Goal: Task Accomplishment & Management: Complete application form

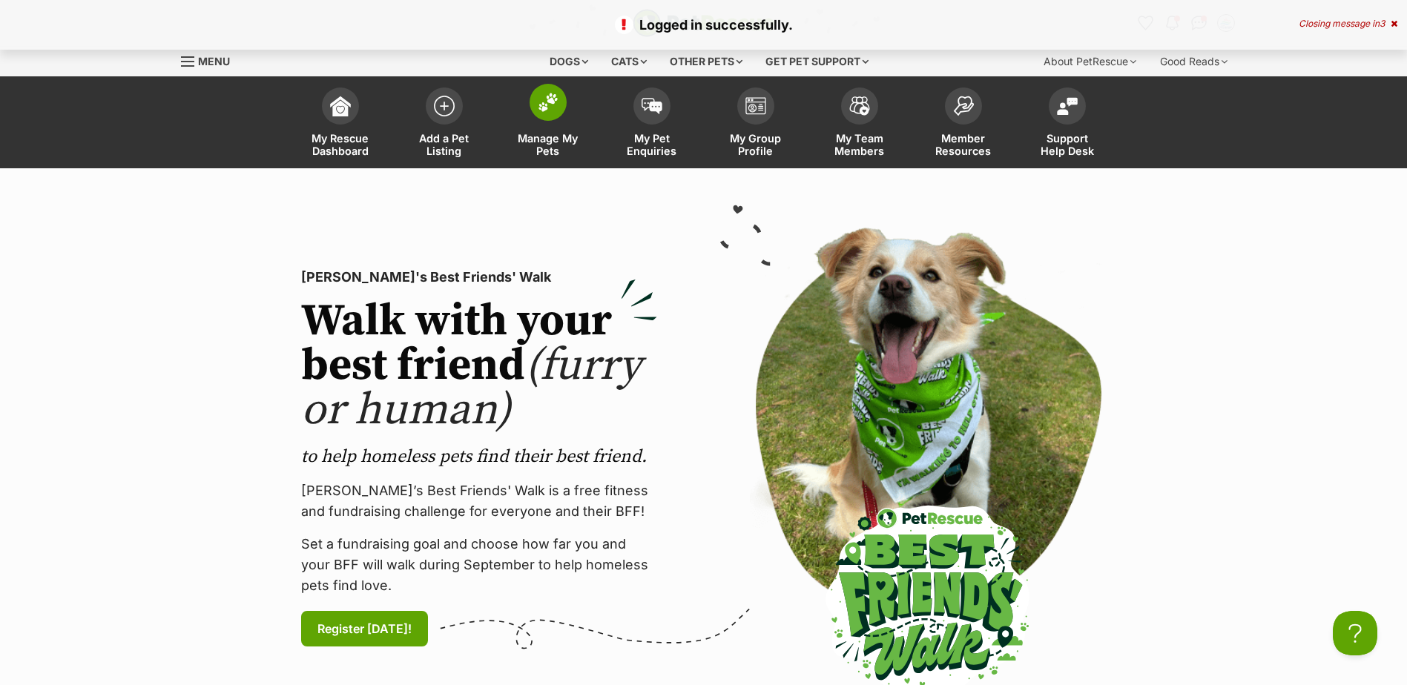
click at [541, 99] on img at bounding box center [548, 102] width 21 height 19
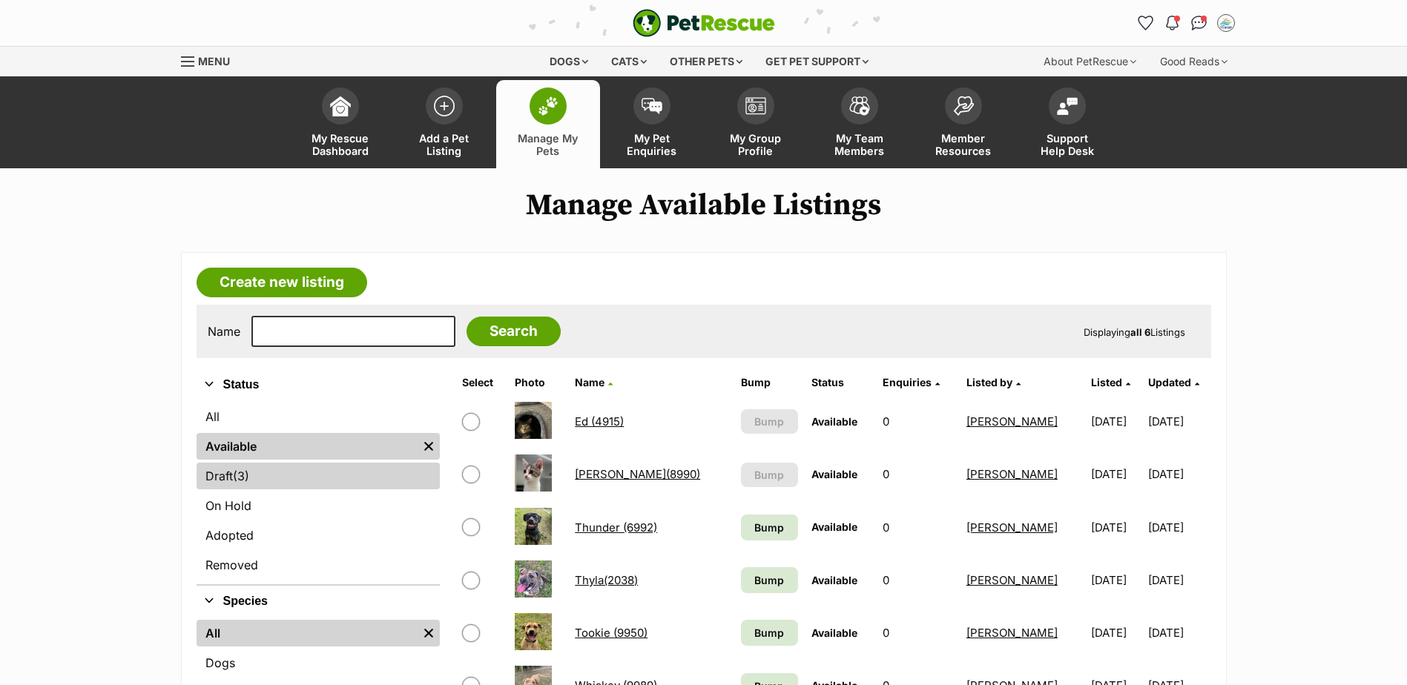
click at [261, 470] on link "Draft (3) Items" at bounding box center [317, 476] width 243 height 27
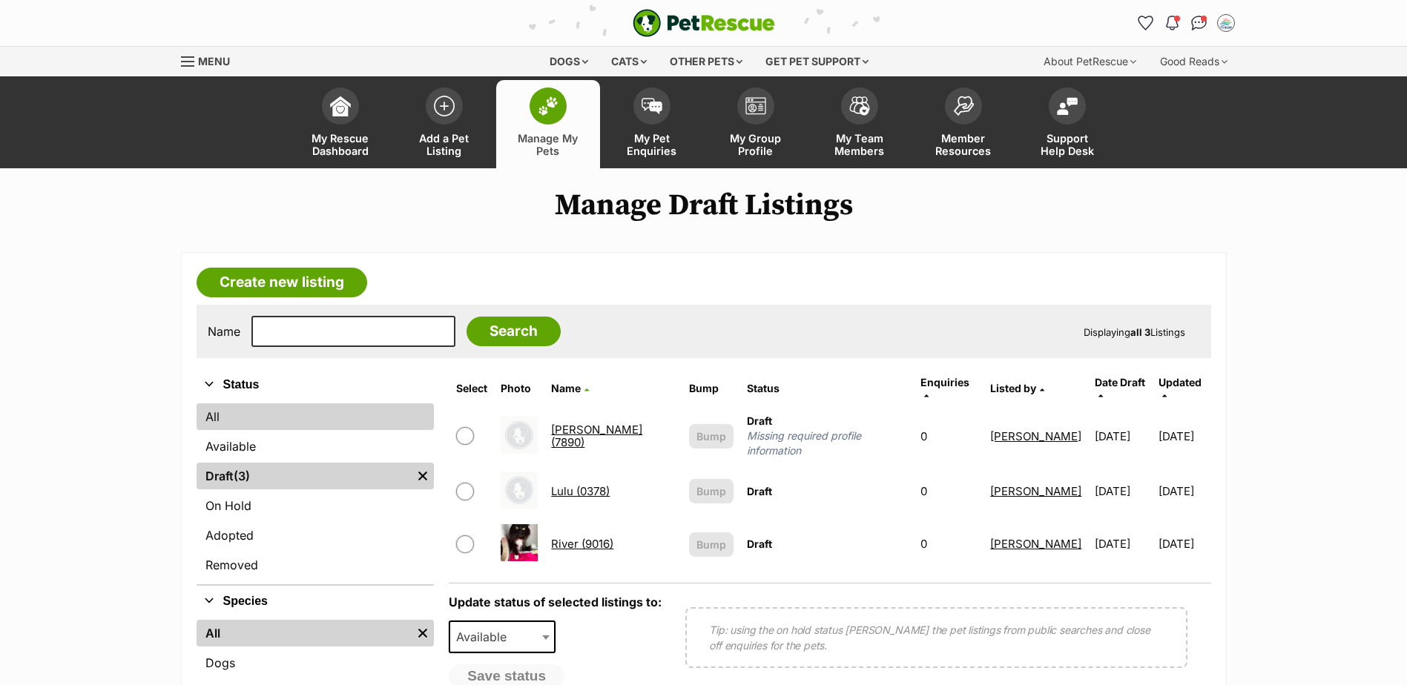
click at [225, 417] on link "All" at bounding box center [315, 416] width 238 height 27
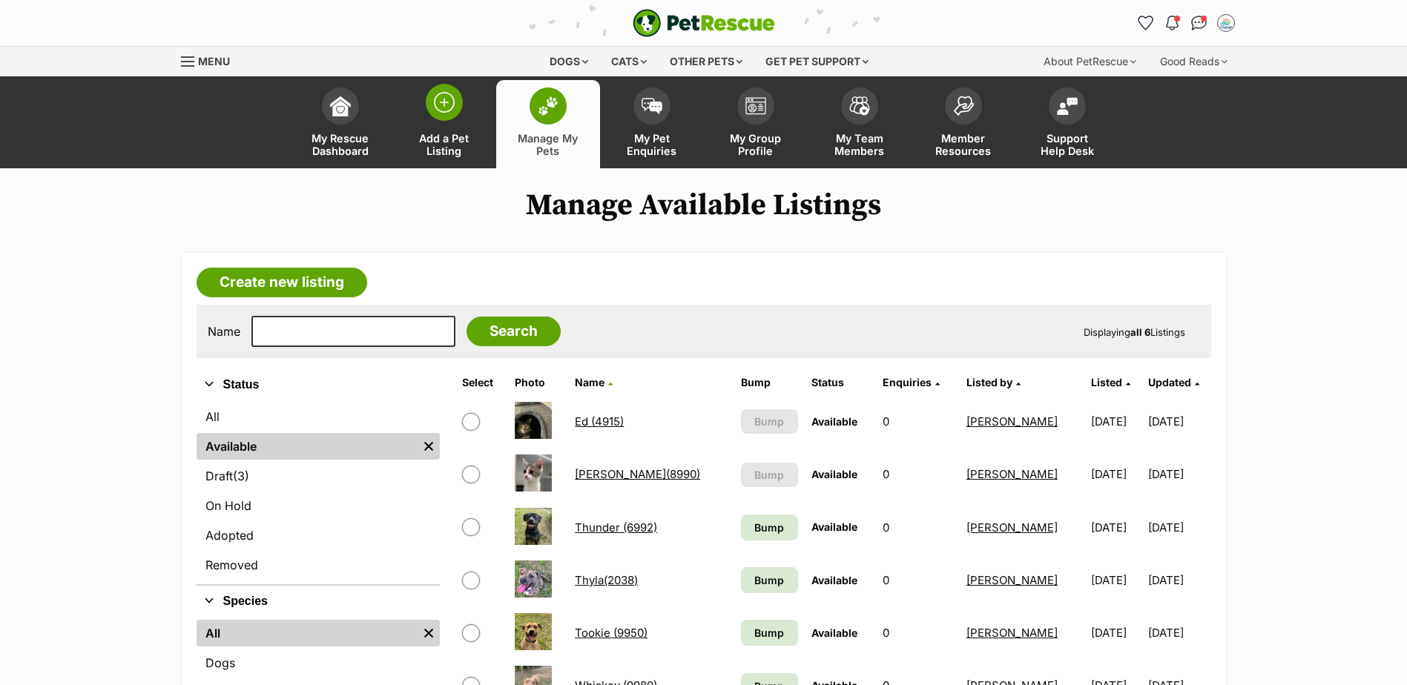
click at [440, 106] on img at bounding box center [444, 102] width 21 height 21
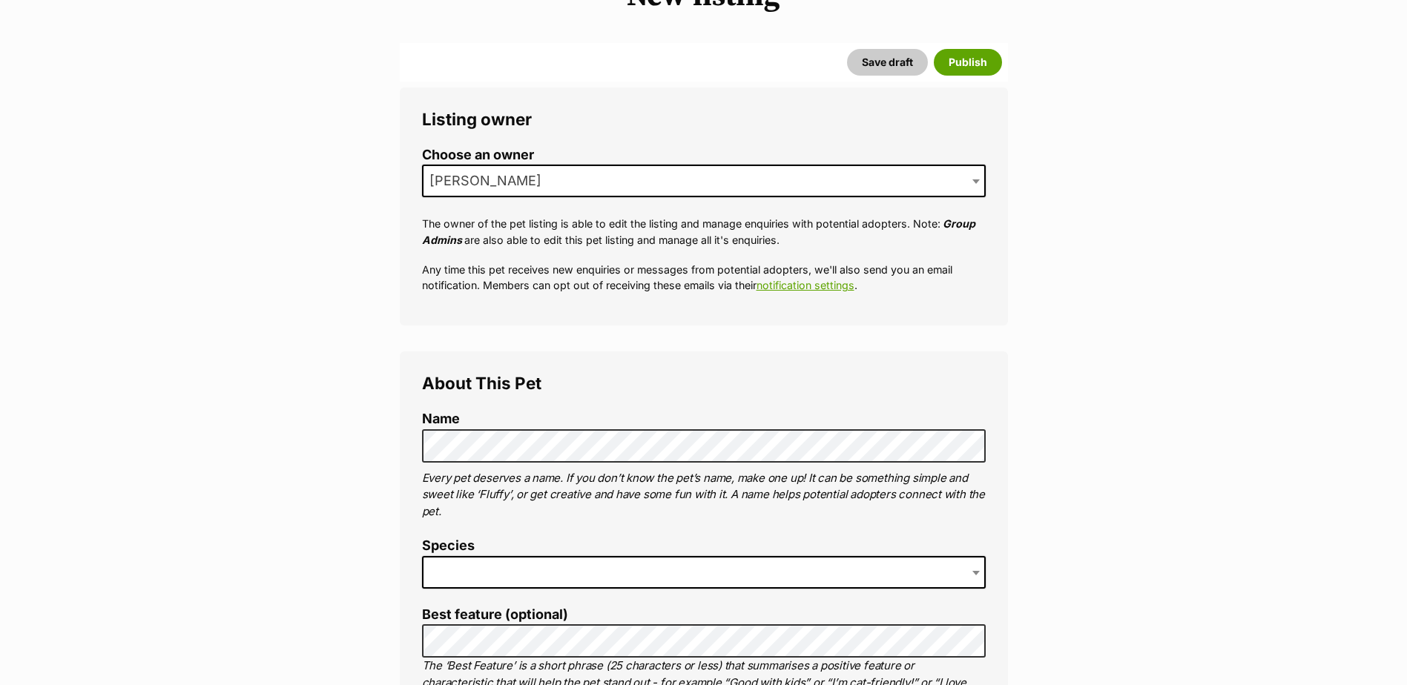
scroll to position [222, 0]
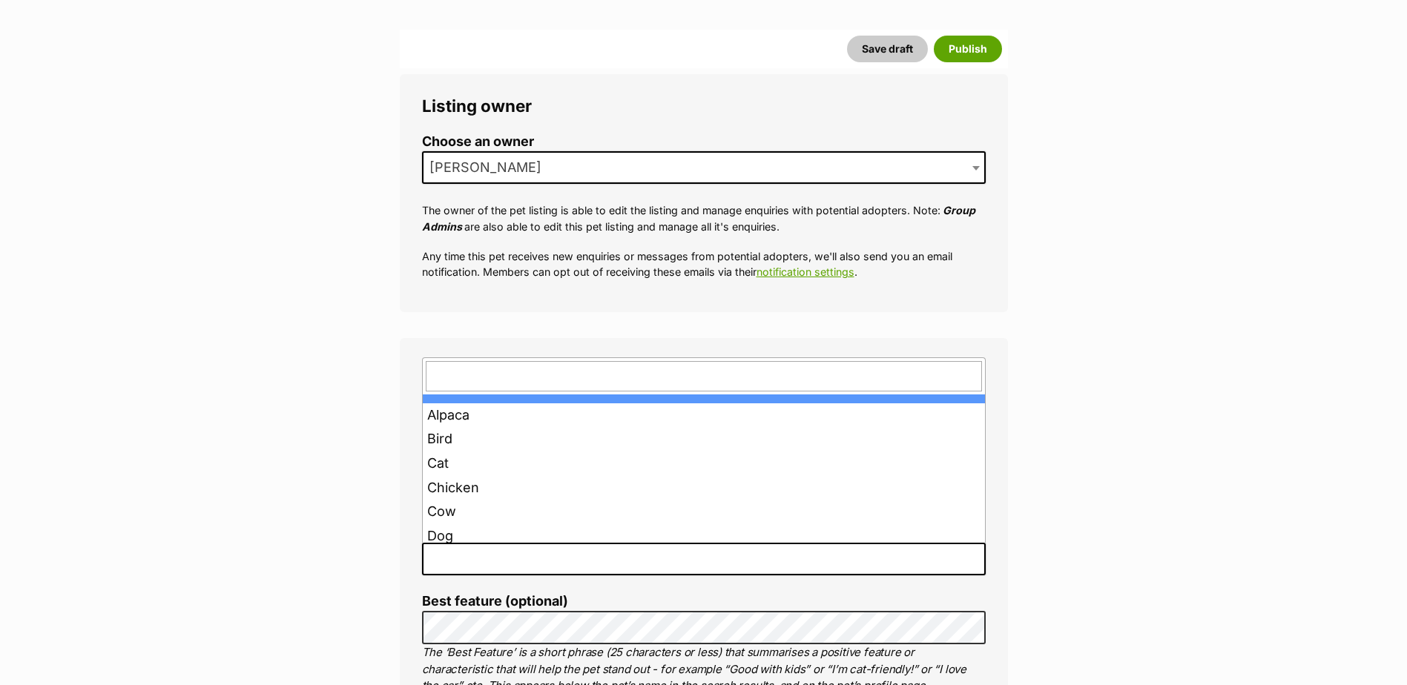
click at [480, 556] on span at bounding box center [703, 559] width 563 height 33
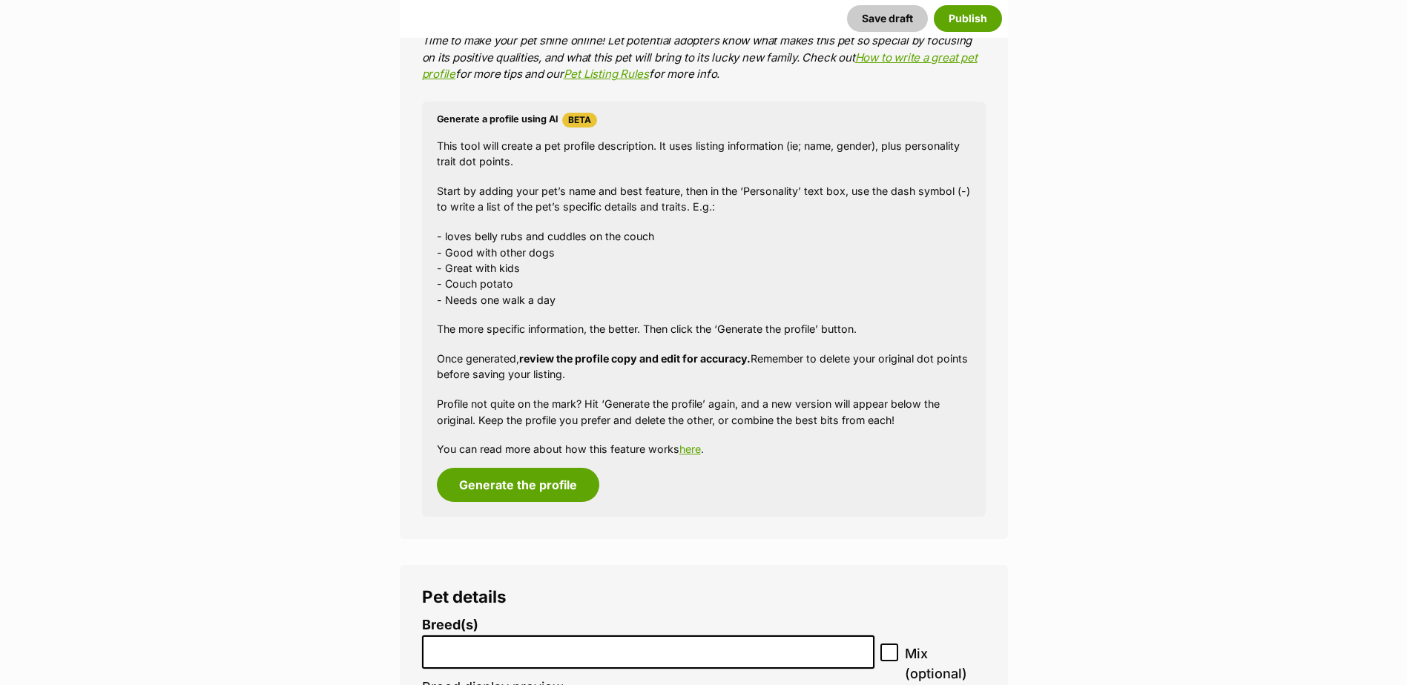
scroll to position [1409, 0]
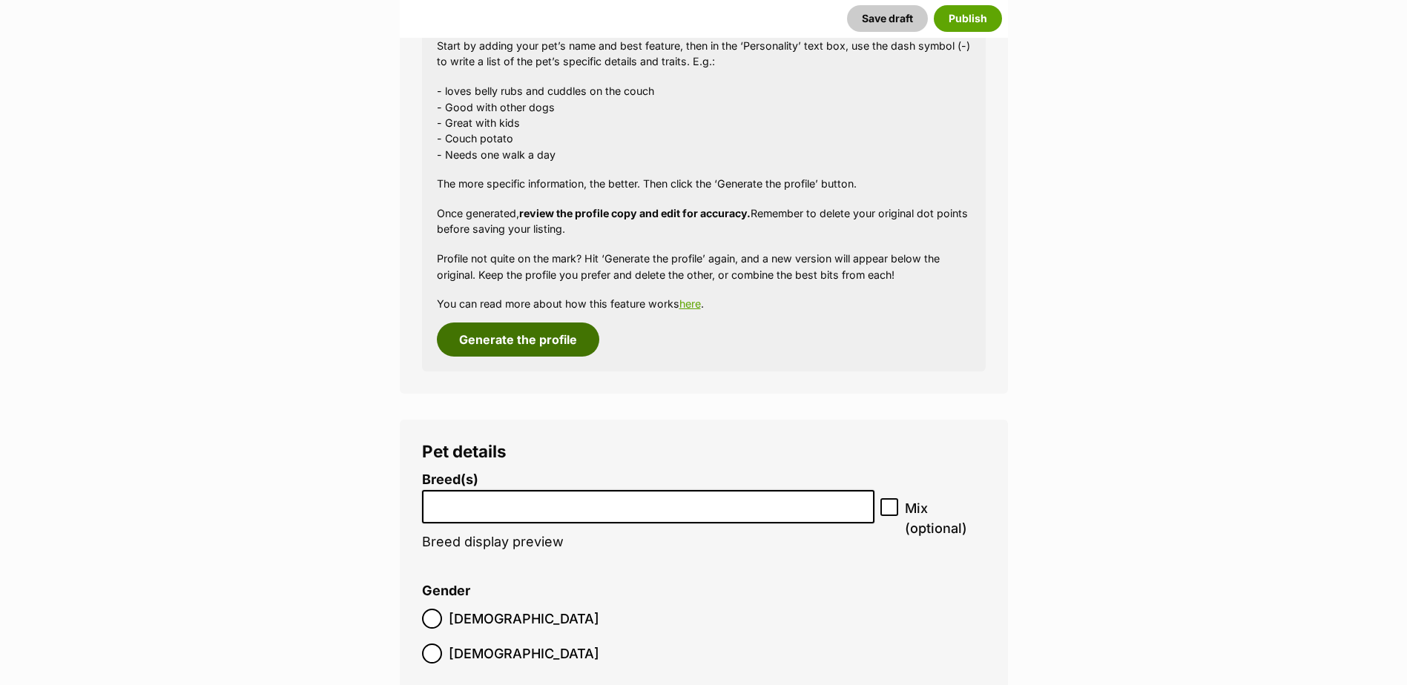
click at [553, 337] on button "Generate the profile" at bounding box center [518, 340] width 162 height 34
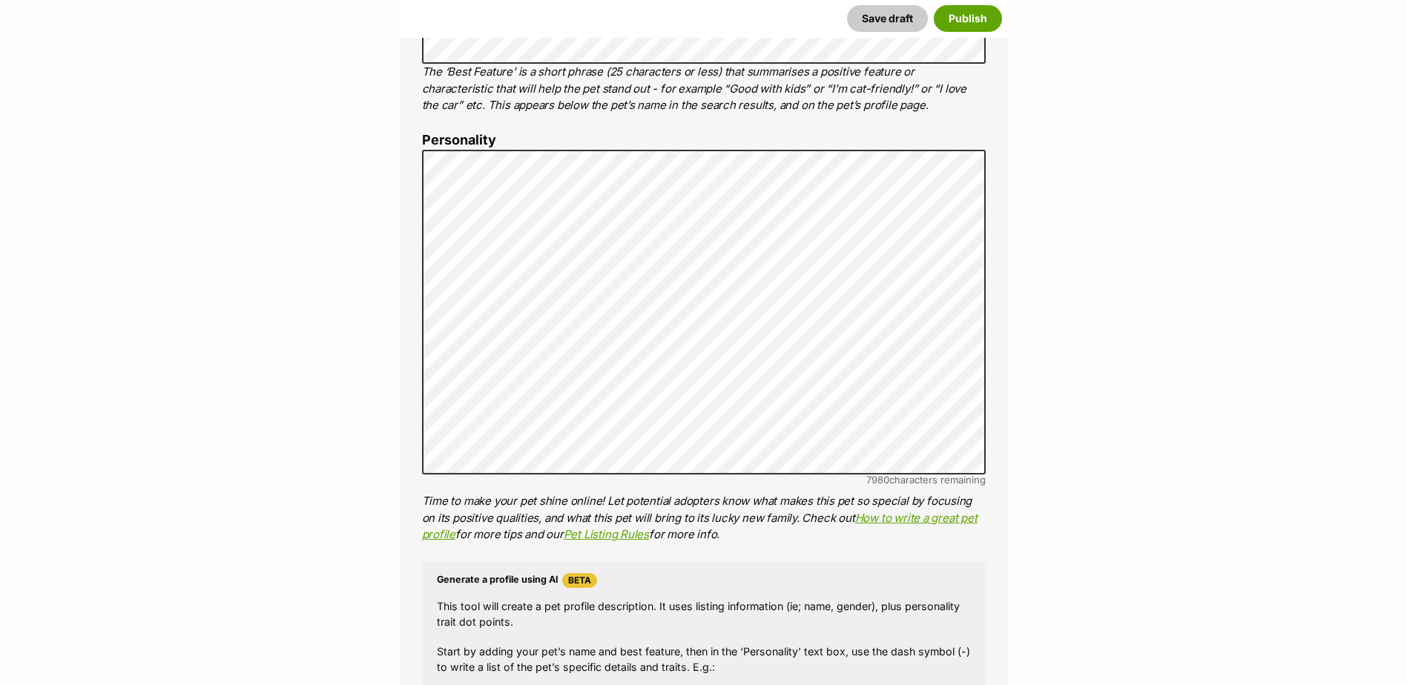
scroll to position [773, 0]
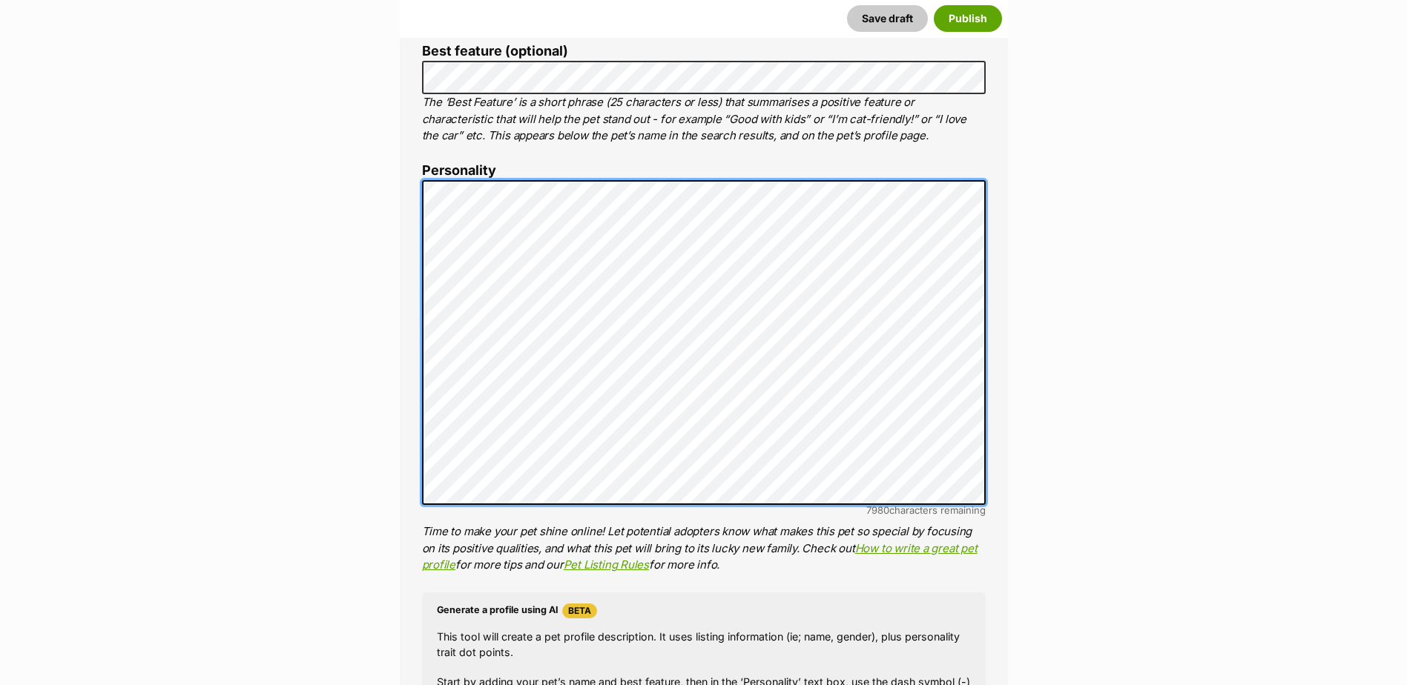
click at [415, 192] on div "About This Pet Name Henlo there, it looks like you might be using the pet name …" at bounding box center [704, 409] width 608 height 1242
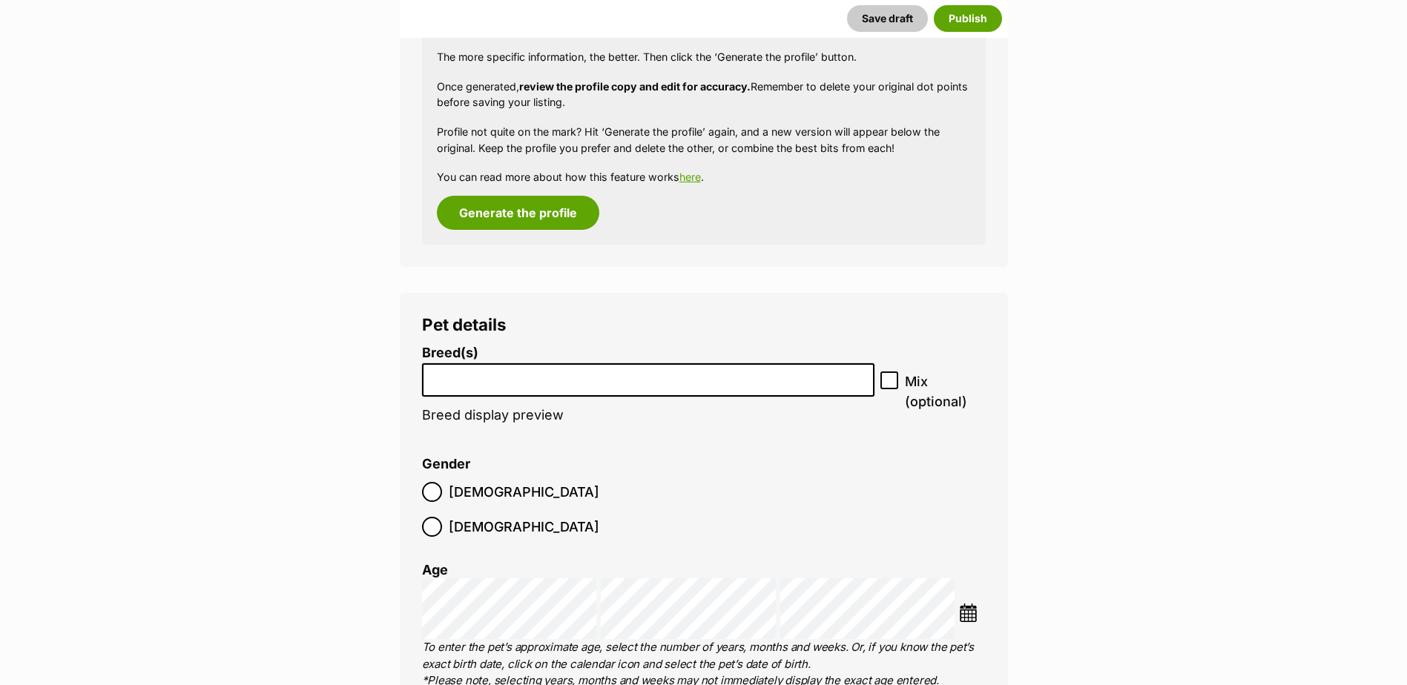
scroll to position [1588, 0]
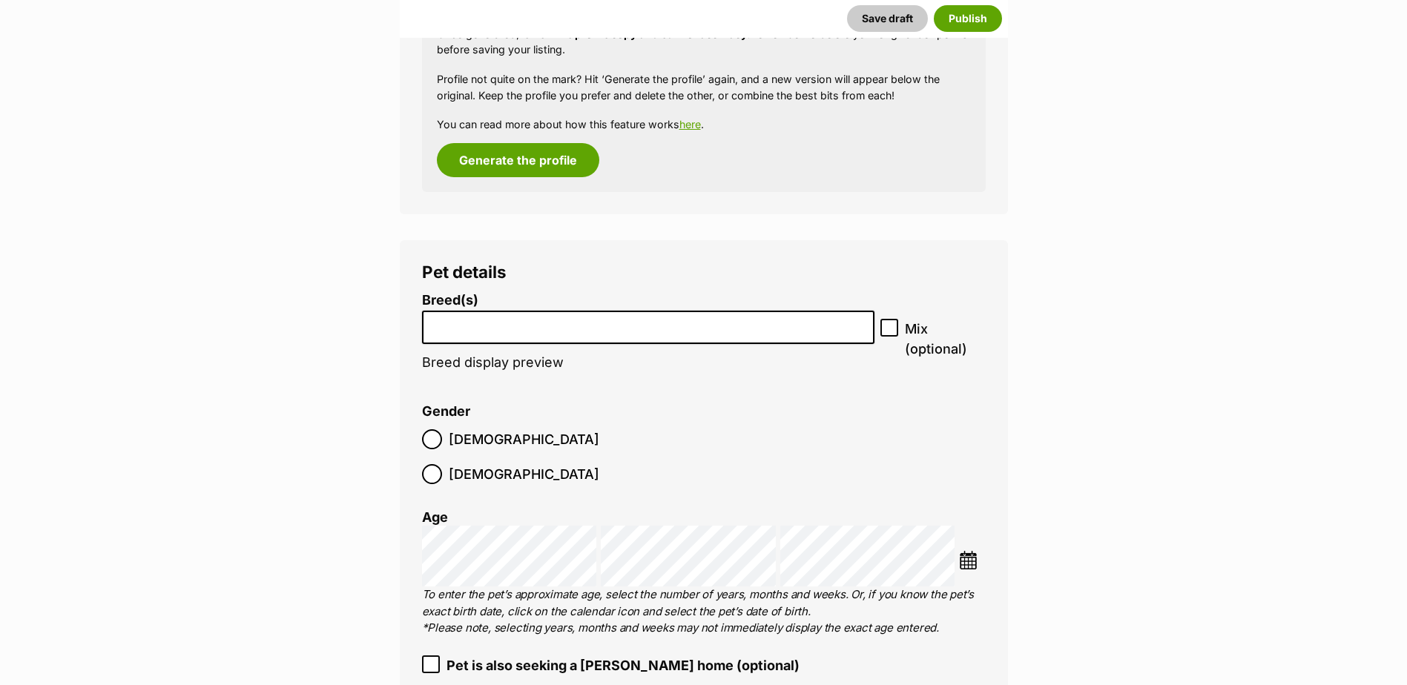
click at [494, 325] on input "search" at bounding box center [648, 324] width 443 height 16
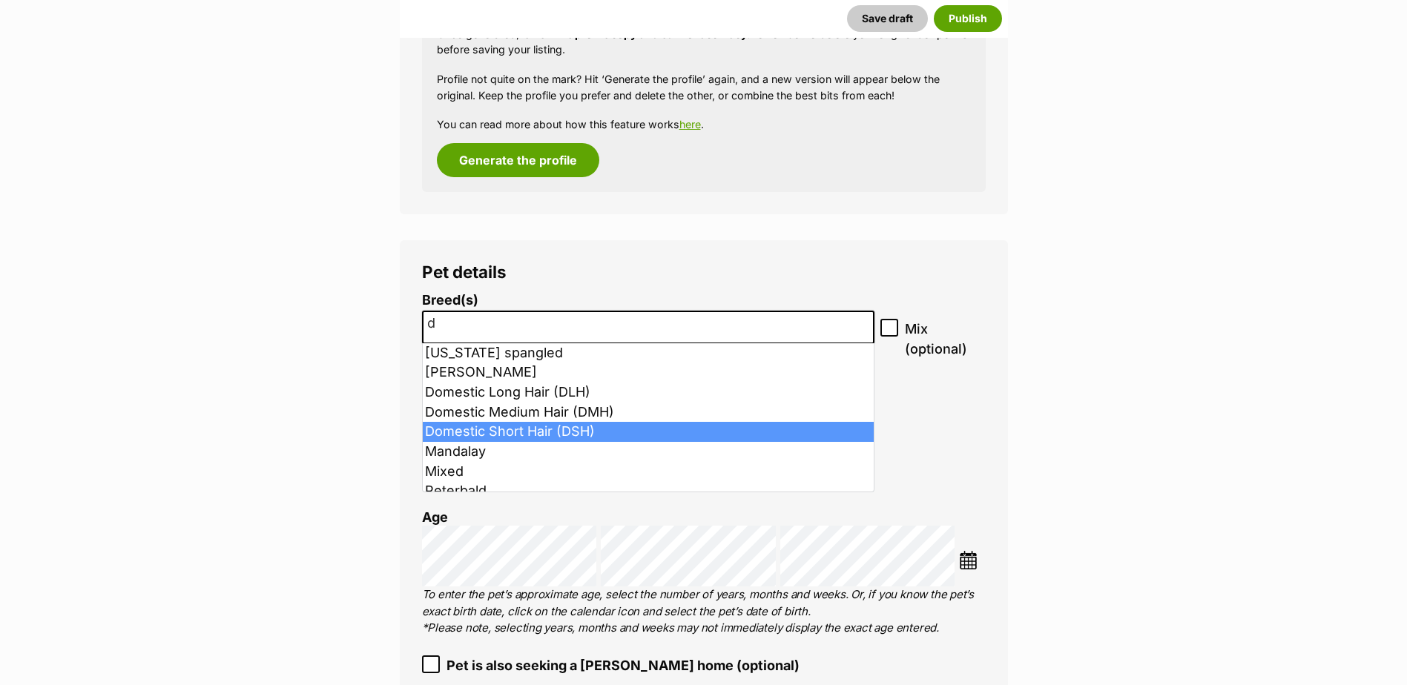
type input "d"
select select "252102"
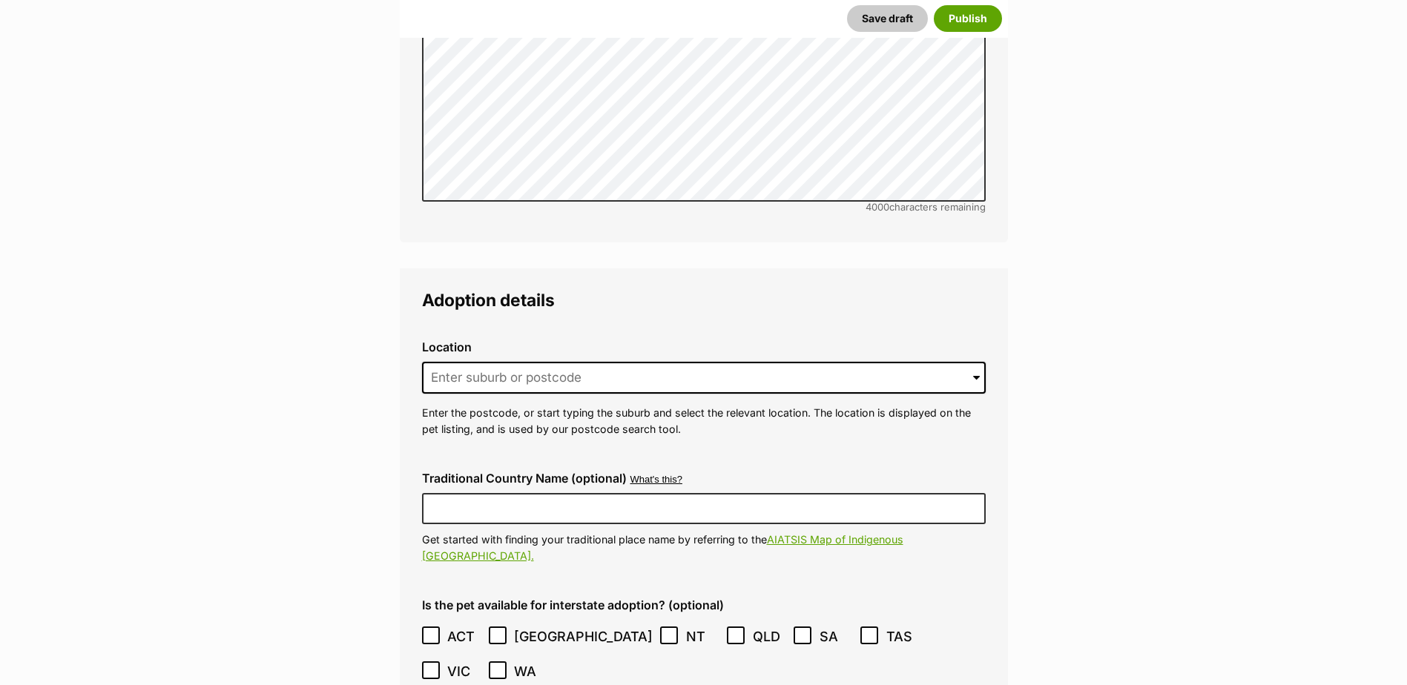
scroll to position [3368, 0]
click at [504, 361] on input at bounding box center [703, 377] width 563 height 33
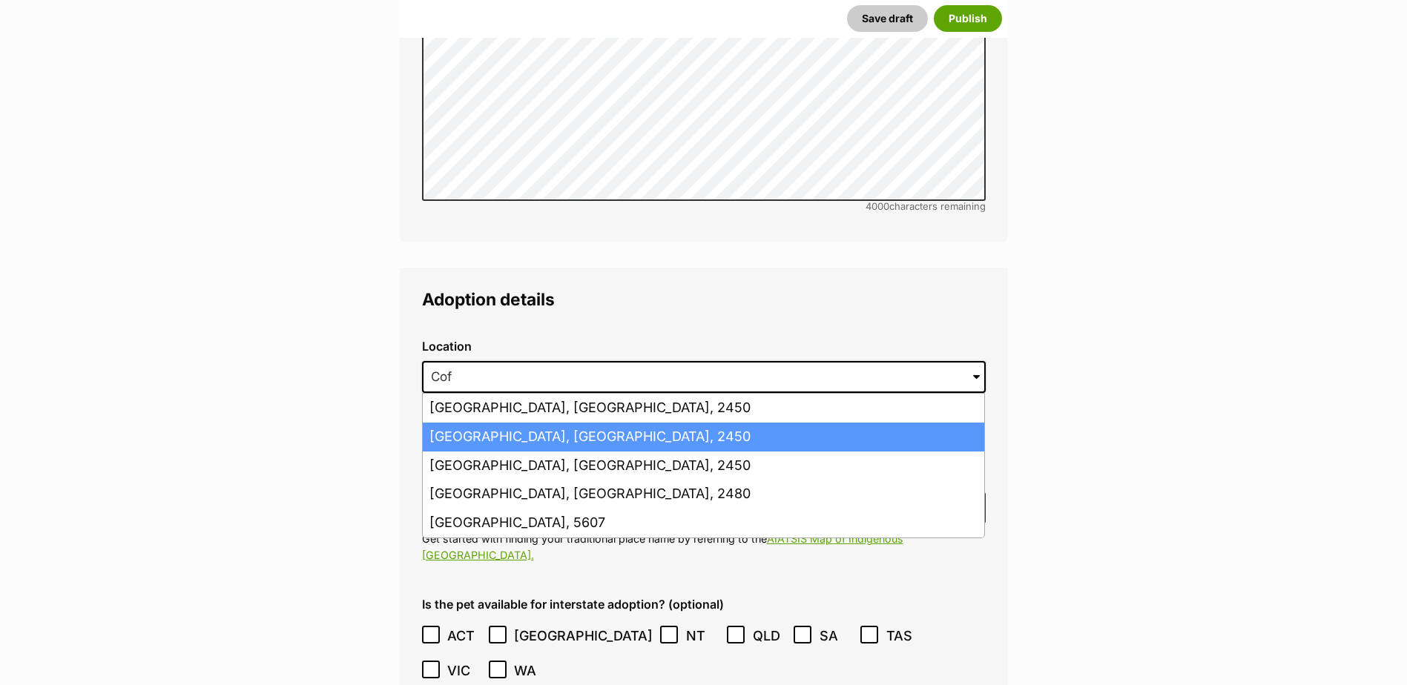
click at [576, 423] on li "Coffs Harbour, New South Wales, 2450" at bounding box center [703, 437] width 561 height 29
type input "Coffs Harbour, New South Wales, 2450"
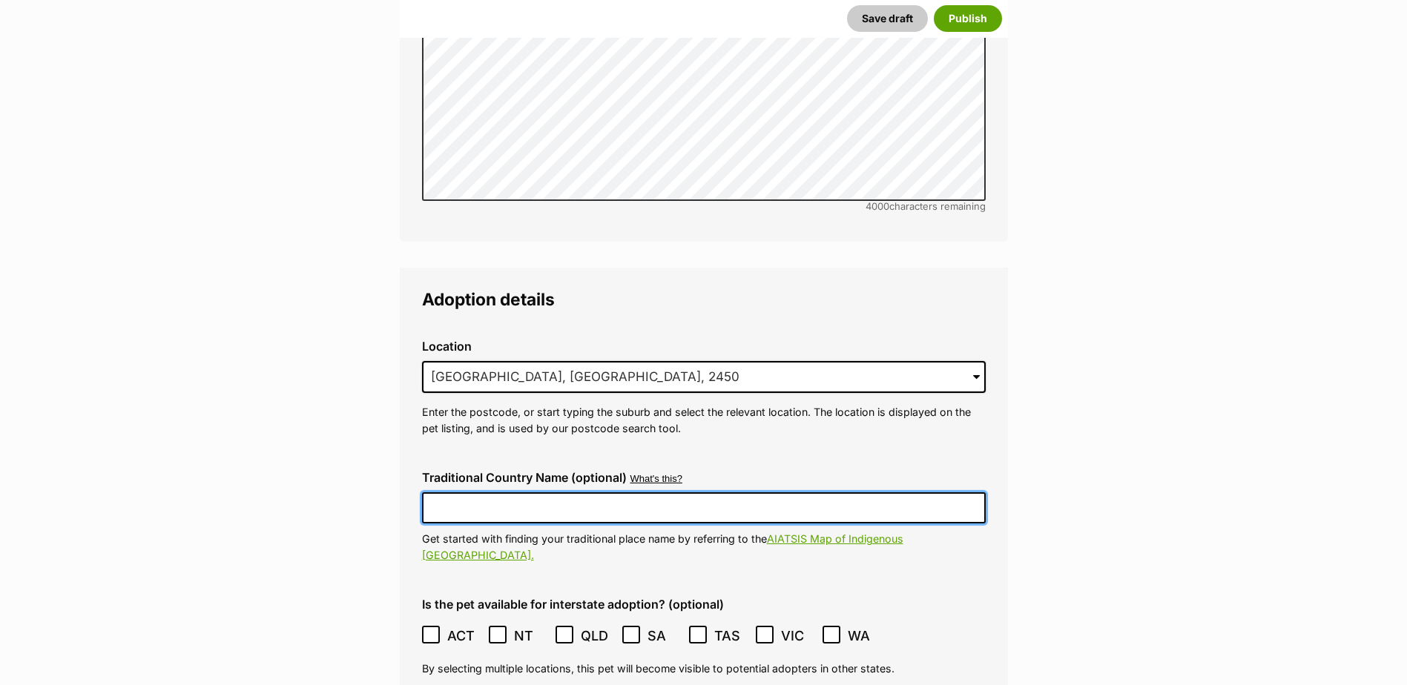
click at [540, 492] on input "Traditional Country Name (optional)" at bounding box center [703, 507] width 563 height 31
type input "Gumbaynggirr"
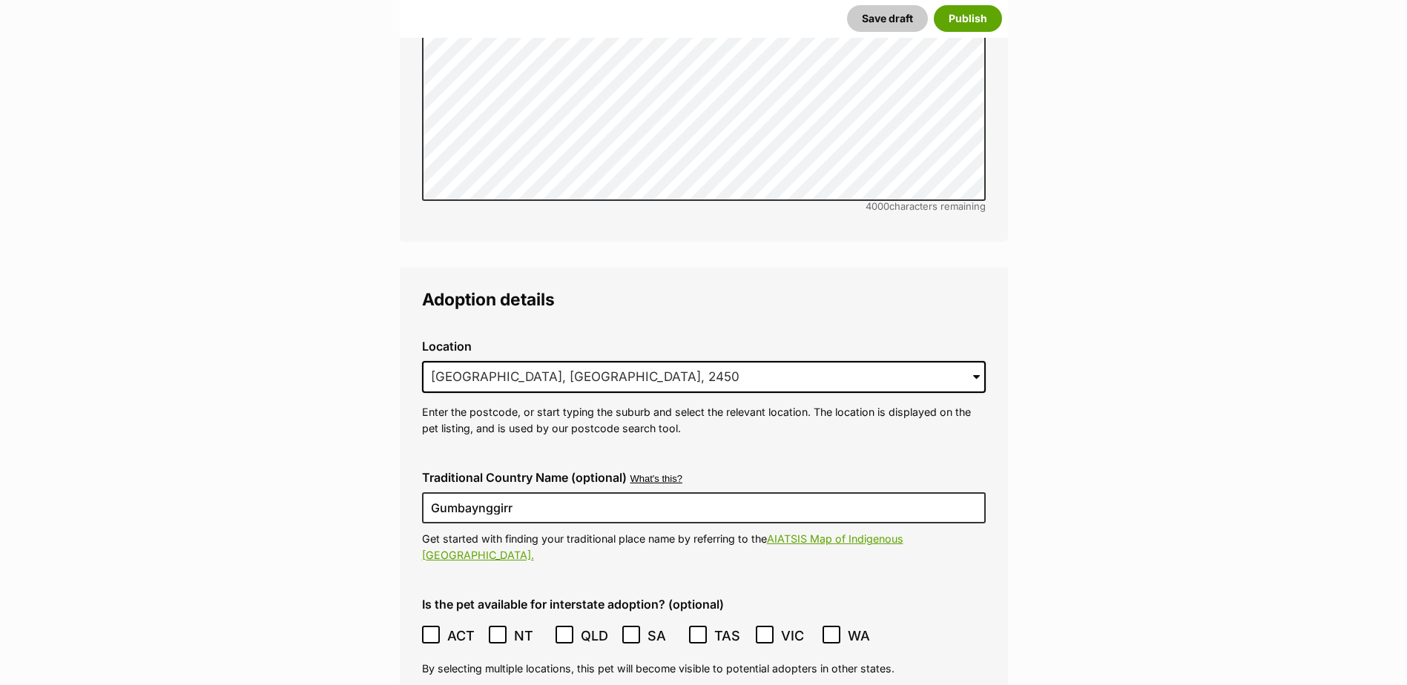
type input "R251000124"
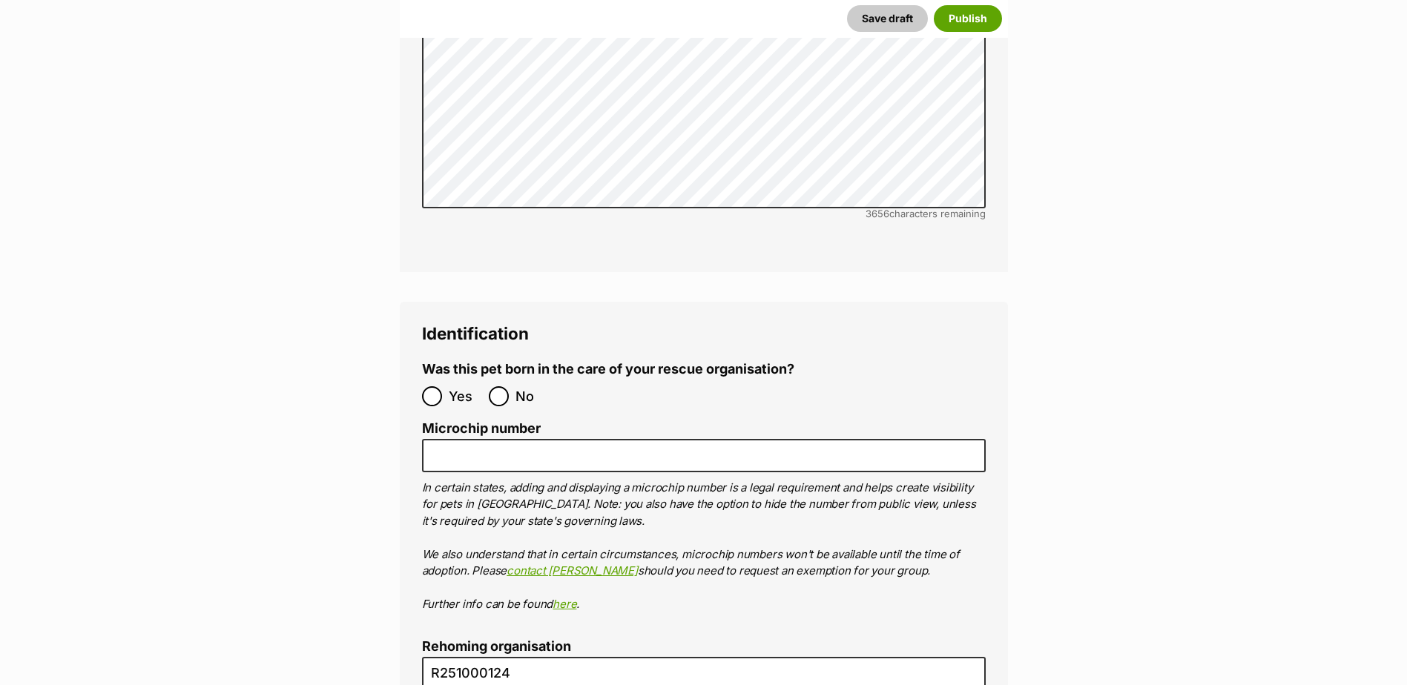
scroll to position [4754, 0]
click at [497, 386] on input "No" at bounding box center [499, 396] width 20 height 20
radio input "true"
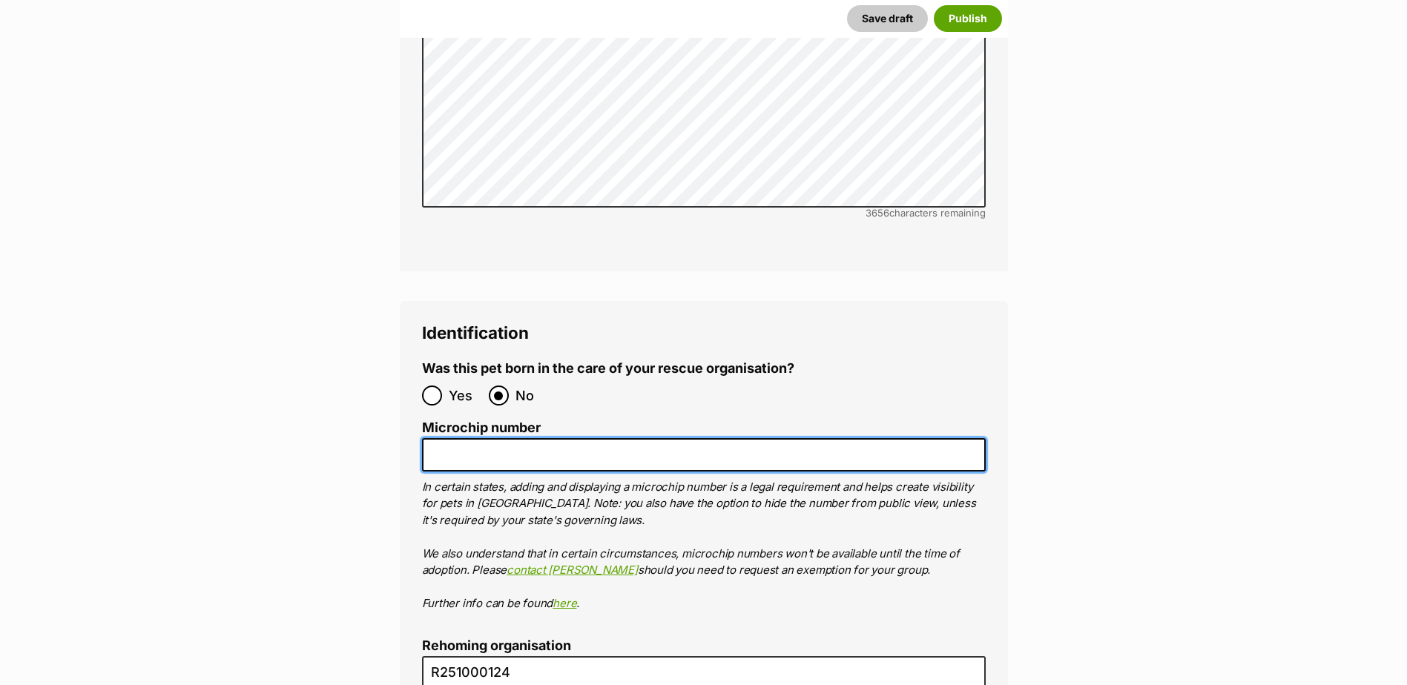
click at [508, 438] on input "Microchip number" at bounding box center [703, 454] width 563 height 33
click at [478, 438] on input "Microchip number" at bounding box center [703, 454] width 563 height 33
paste input "900164002309004"
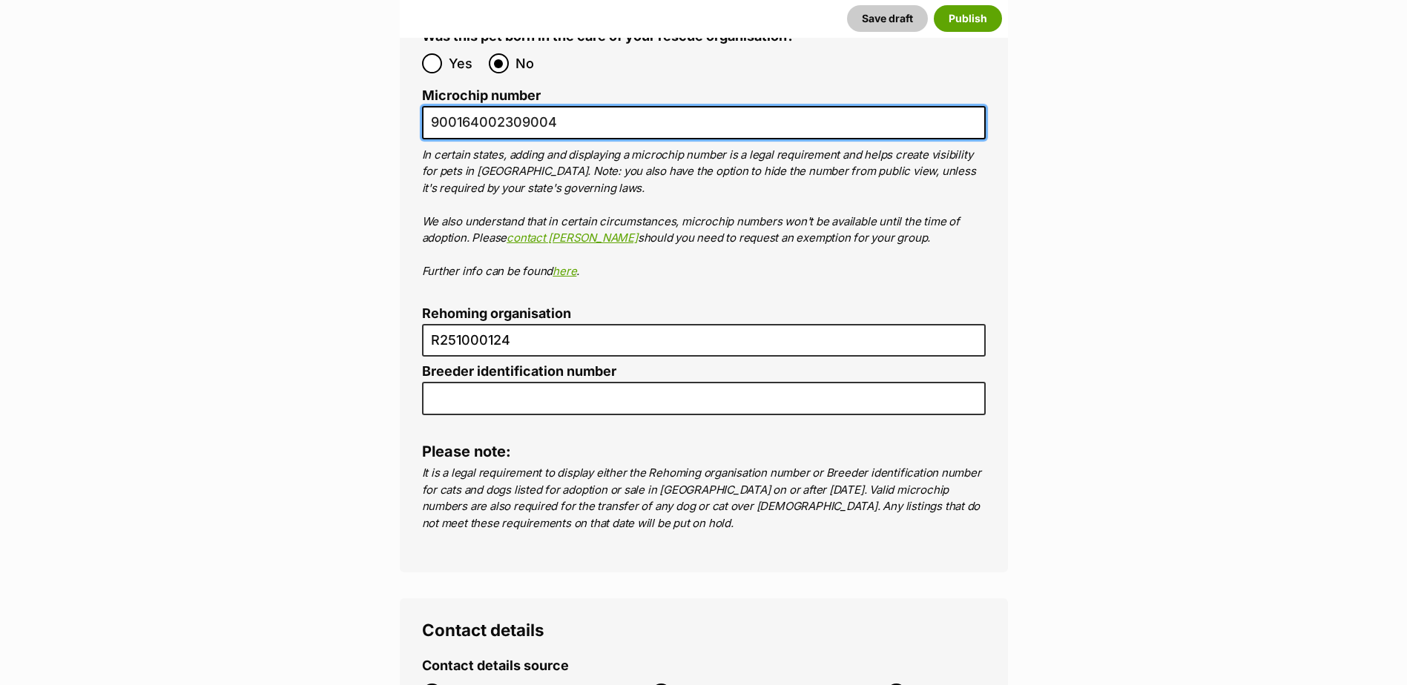
scroll to position [5199, 0]
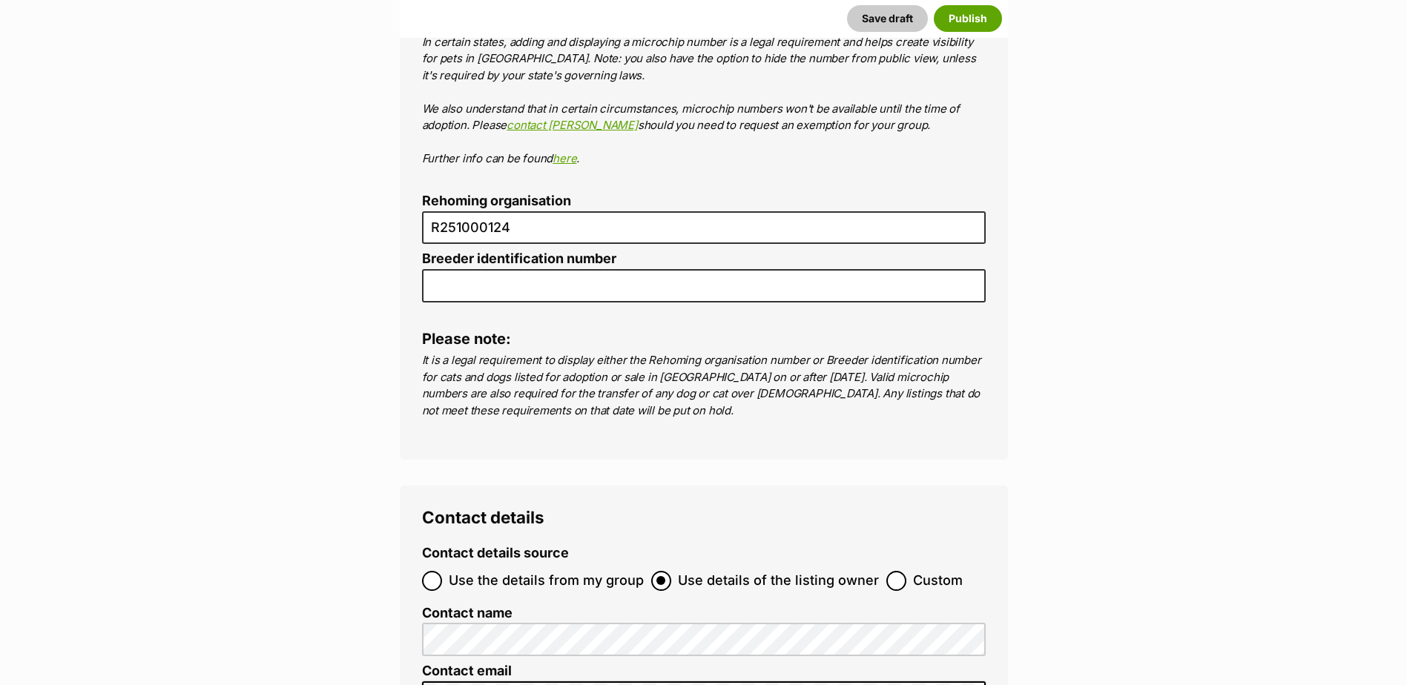
type input "900164002309004"
click at [435, 571] on input "Use the details from my group" at bounding box center [432, 581] width 20 height 20
radio input "true"
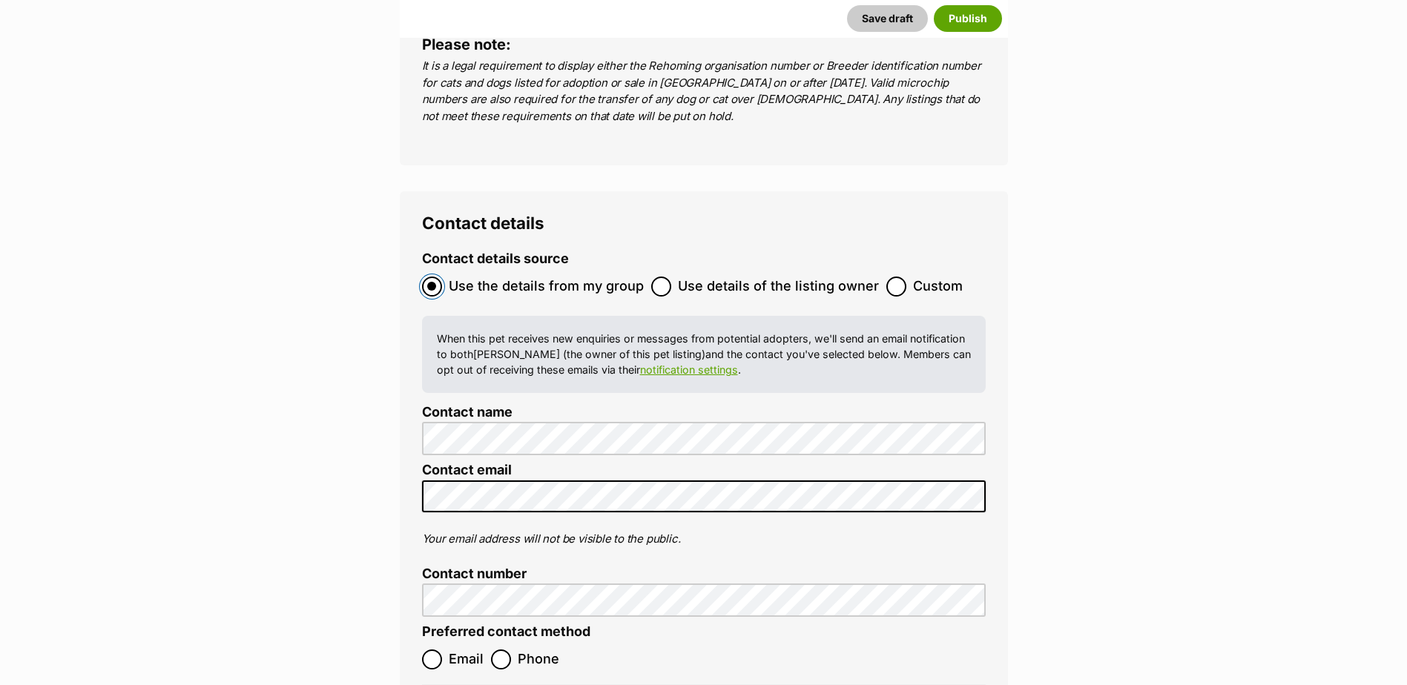
scroll to position [5496, 0]
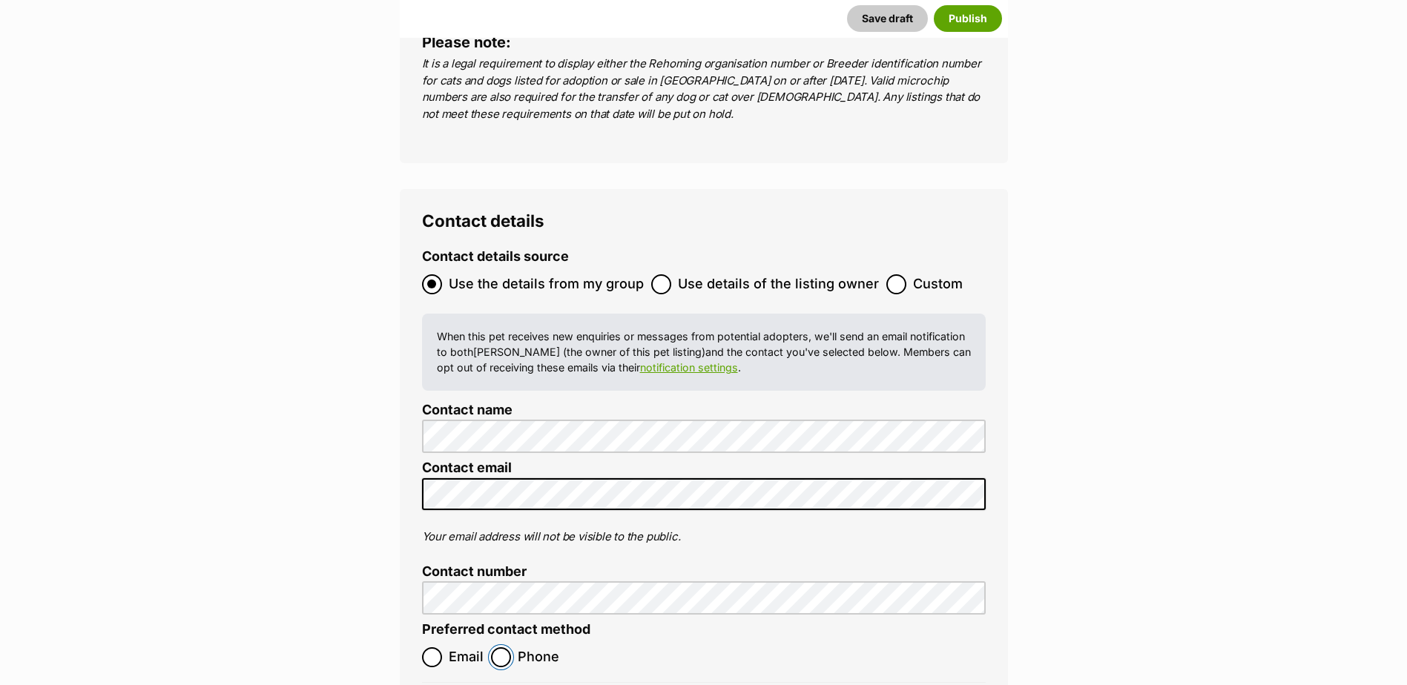
click at [495, 647] on input "Phone" at bounding box center [501, 657] width 20 height 20
radio input "true"
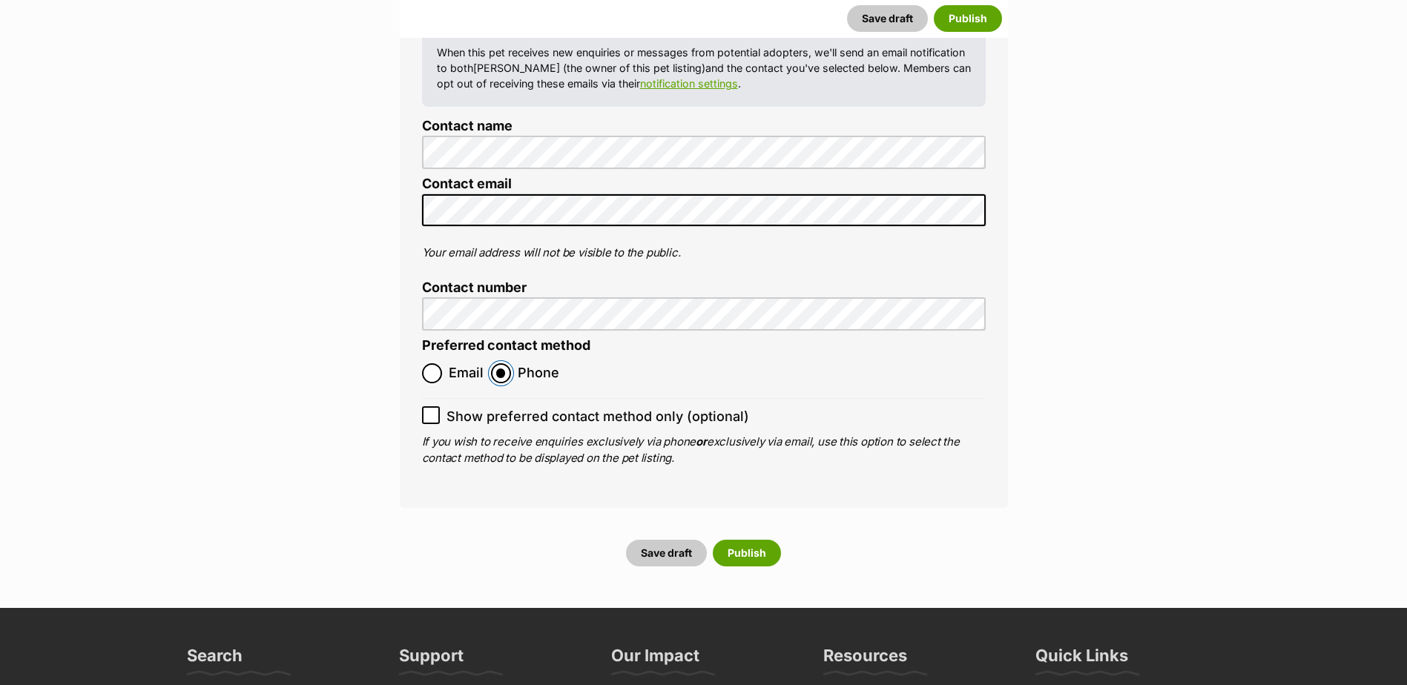
scroll to position [5792, 0]
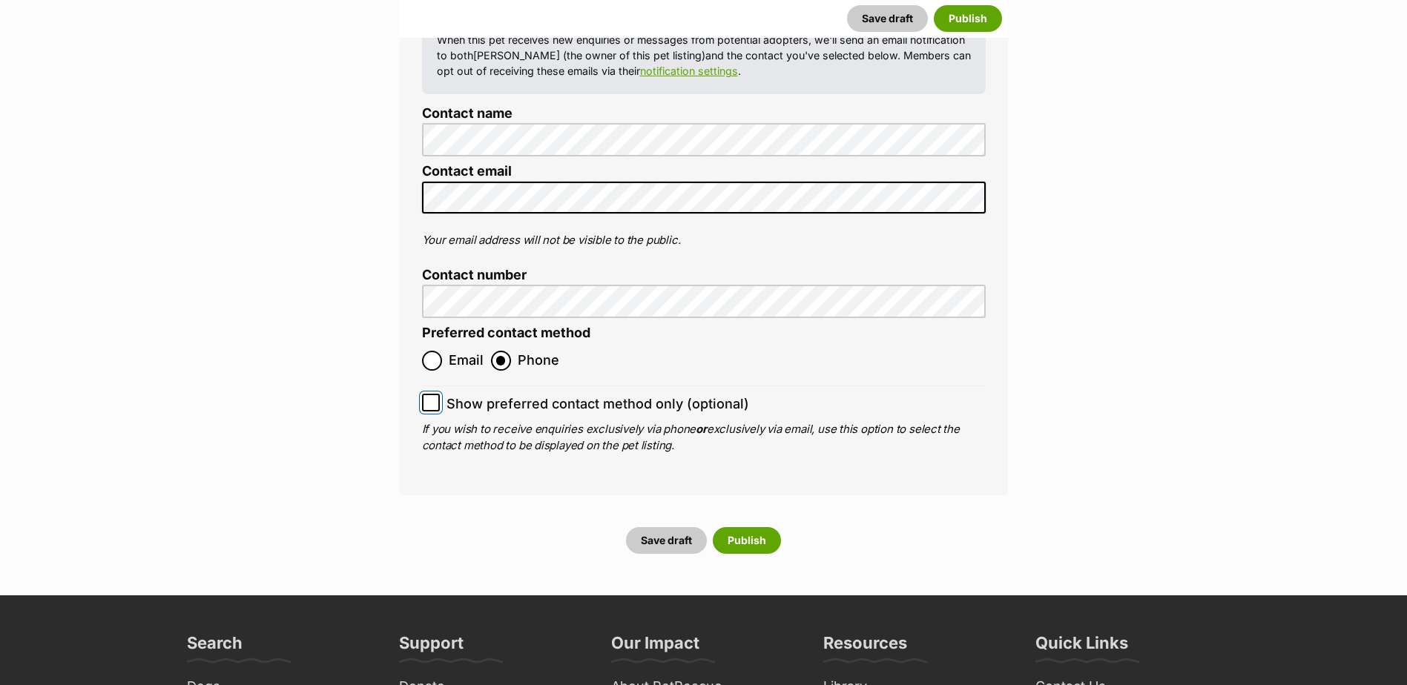
click at [439, 394] on input "Show preferred contact method only (optional)" at bounding box center [431, 403] width 18 height 18
checkbox input "true"
click at [756, 527] on button "Publish" at bounding box center [747, 540] width 68 height 27
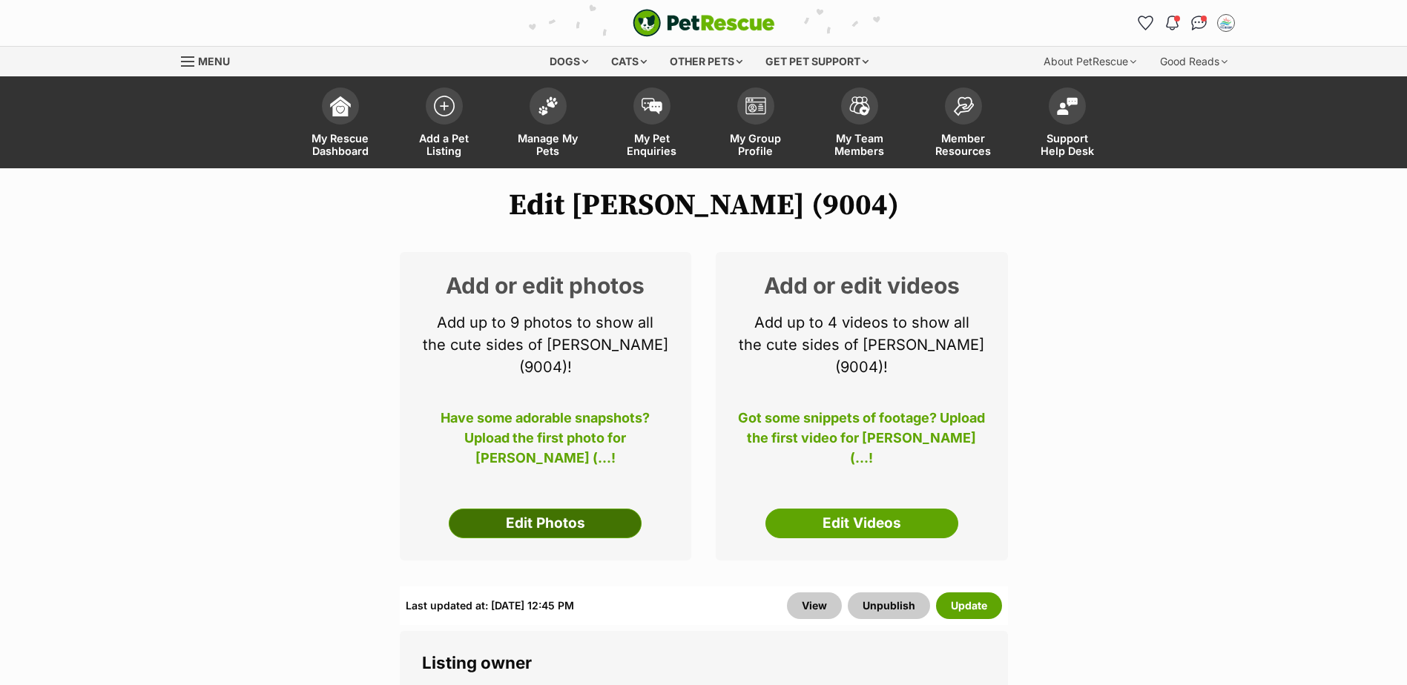
click at [563, 524] on link "Edit Photos" at bounding box center [545, 524] width 193 height 30
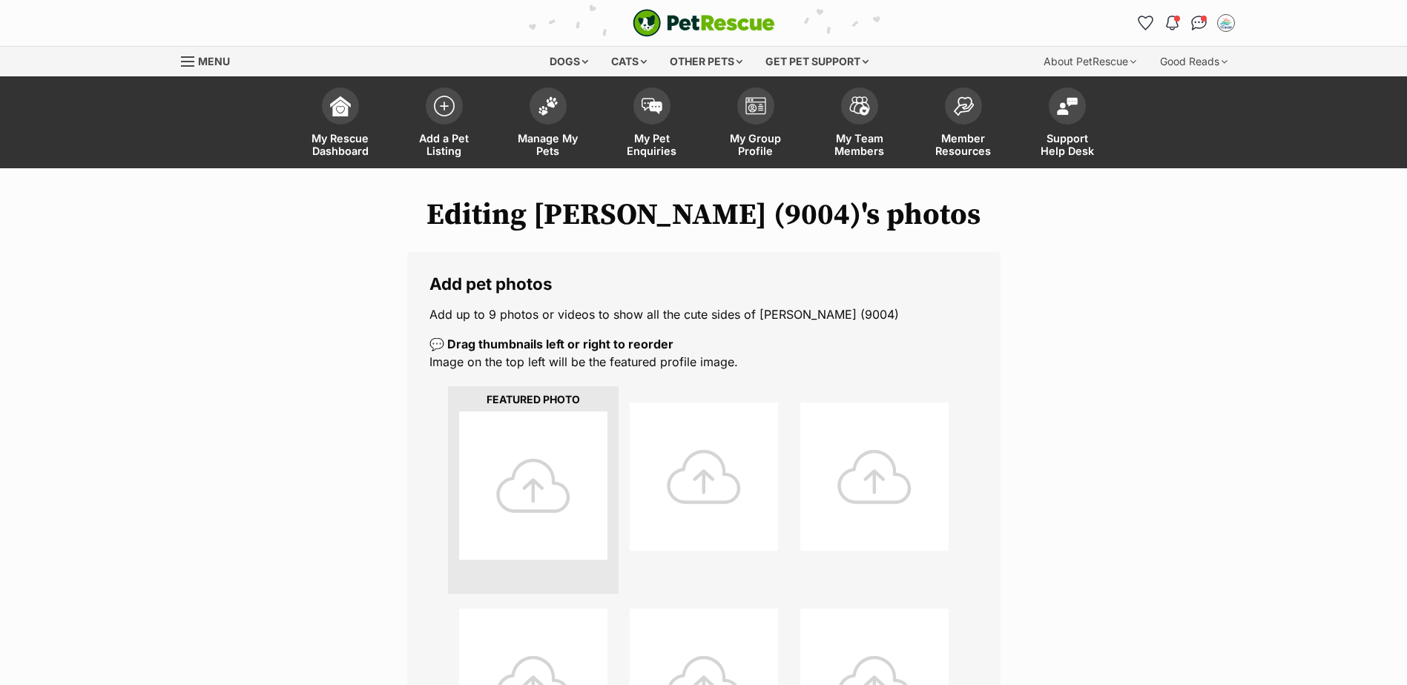
click at [518, 507] on div at bounding box center [533, 486] width 148 height 148
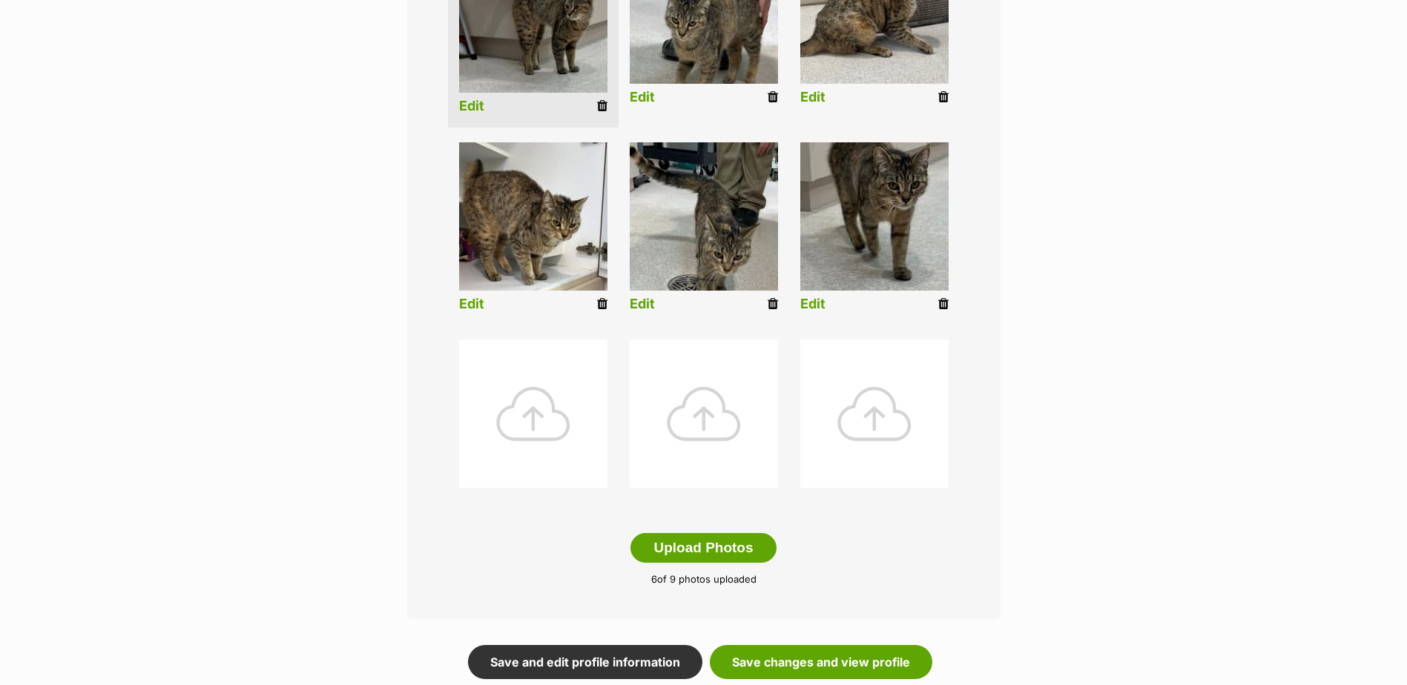
scroll to position [593, 0]
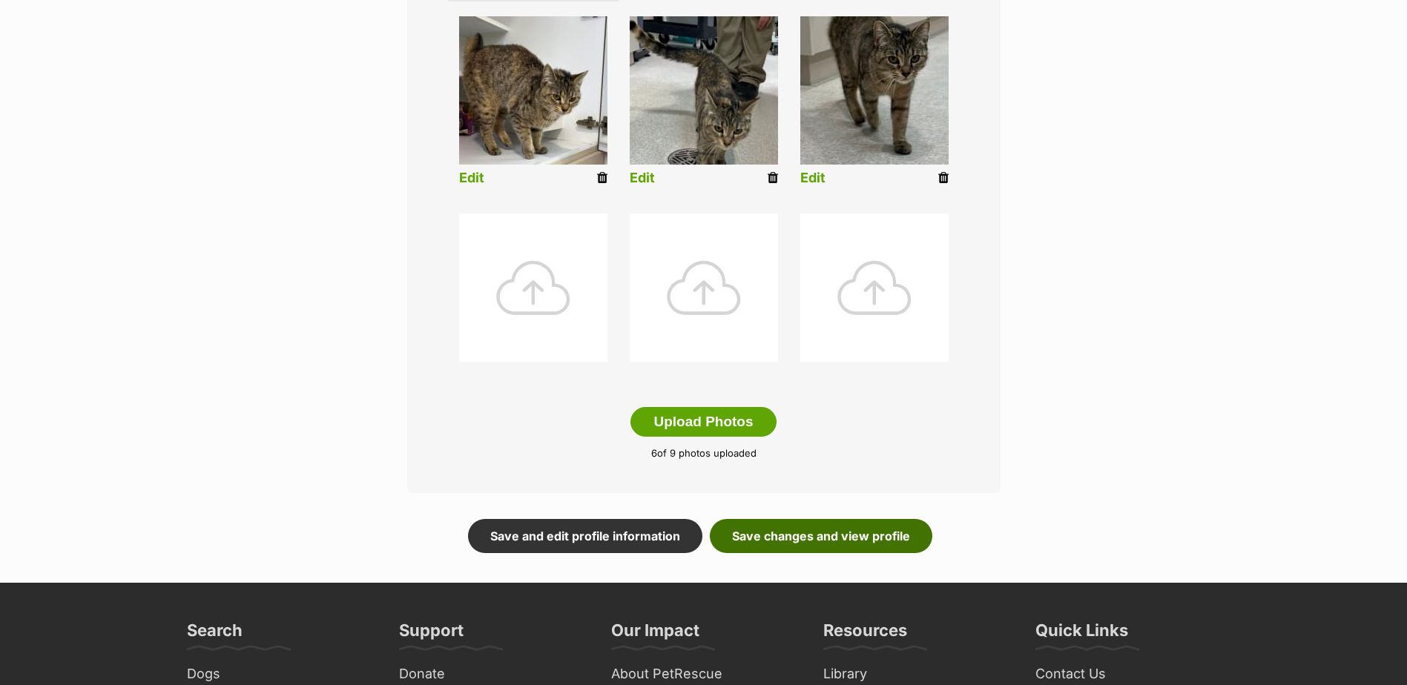
click at [866, 535] on link "Save changes and view profile" at bounding box center [821, 536] width 222 height 34
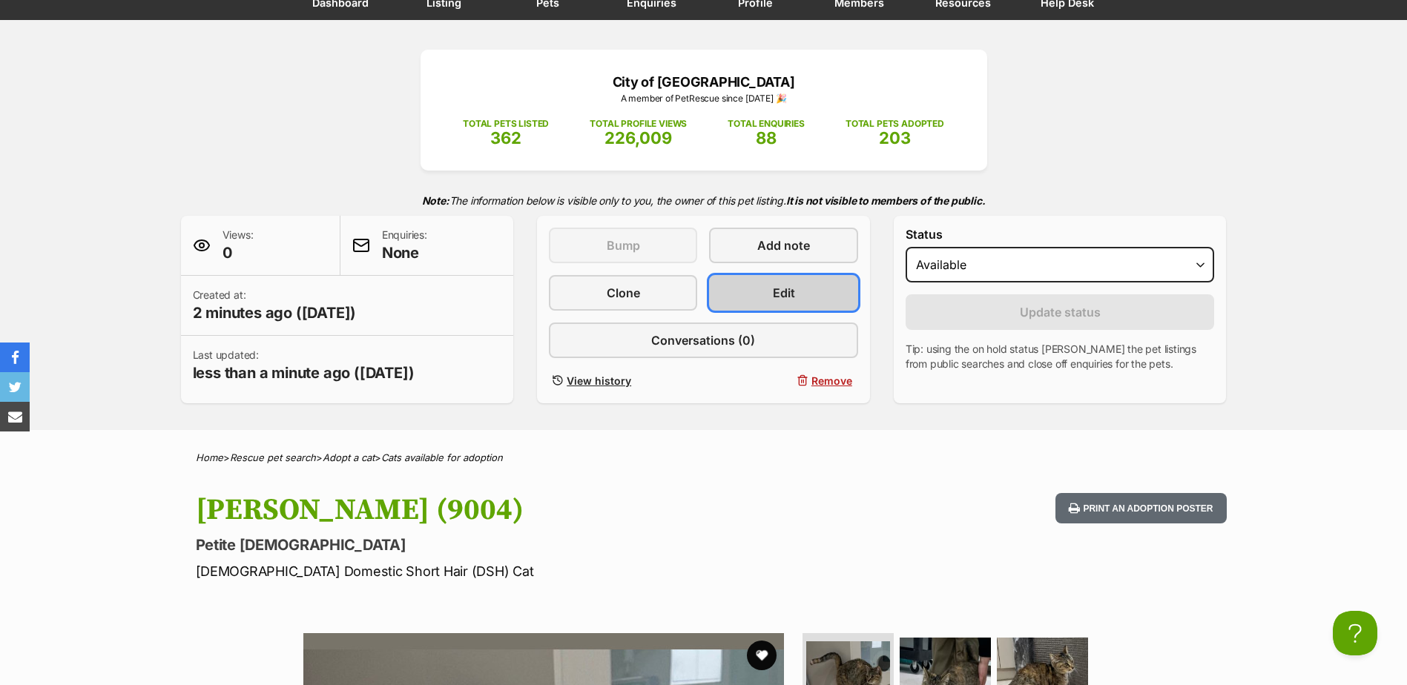
click at [784, 293] on span "Edit" at bounding box center [784, 293] width 22 height 18
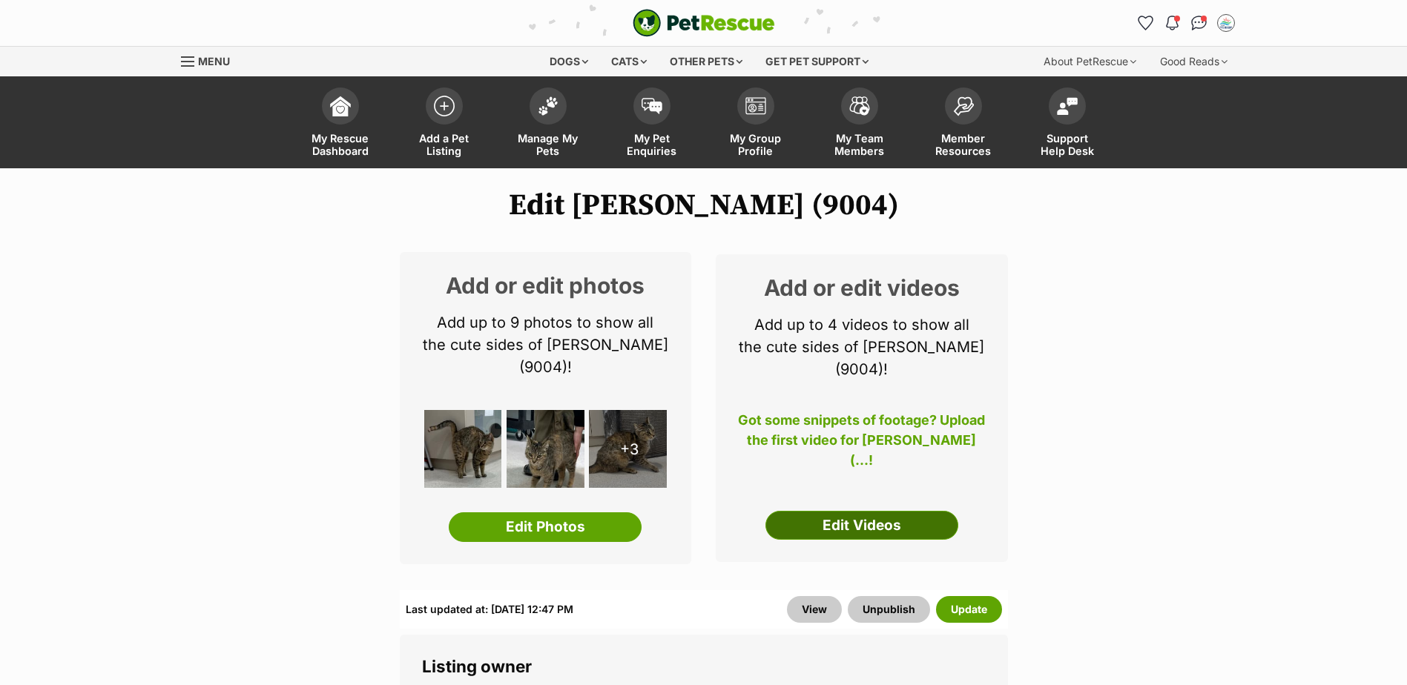
click at [827, 521] on link "Edit Videos" at bounding box center [861, 526] width 193 height 30
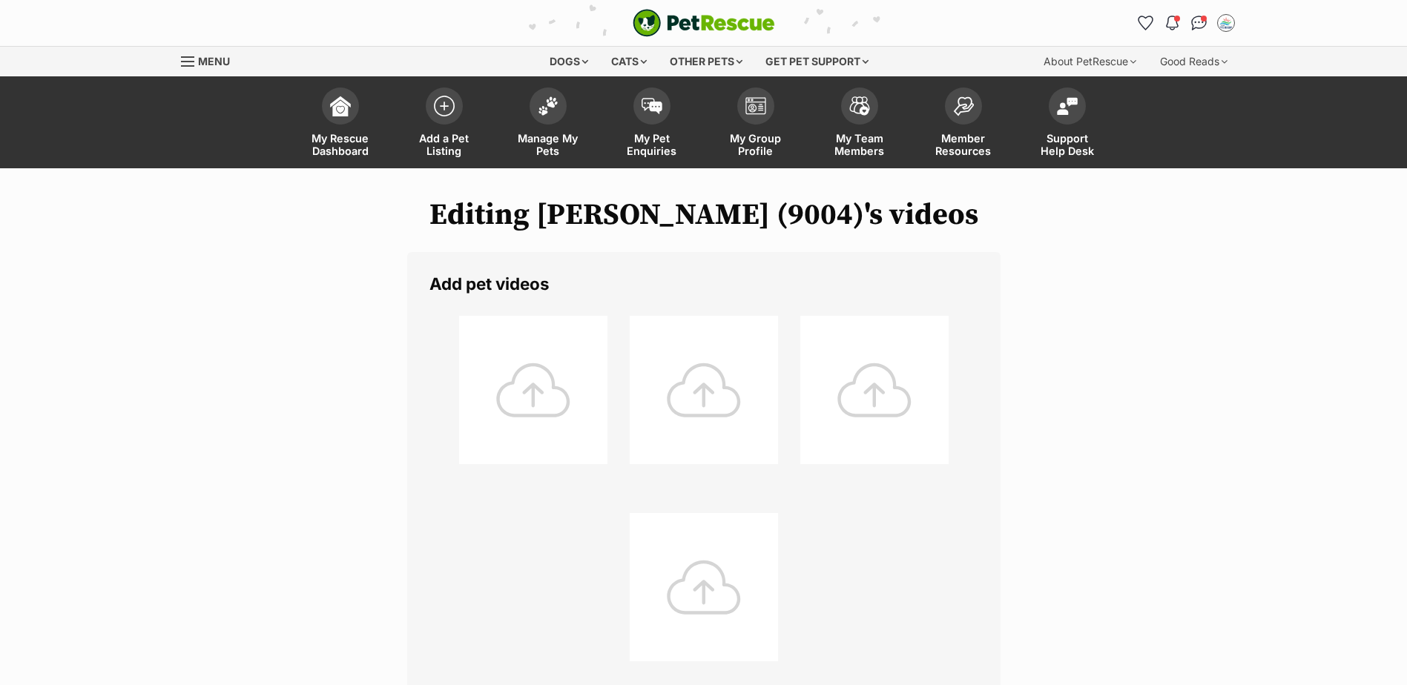
click at [541, 390] on div at bounding box center [533, 390] width 148 height 148
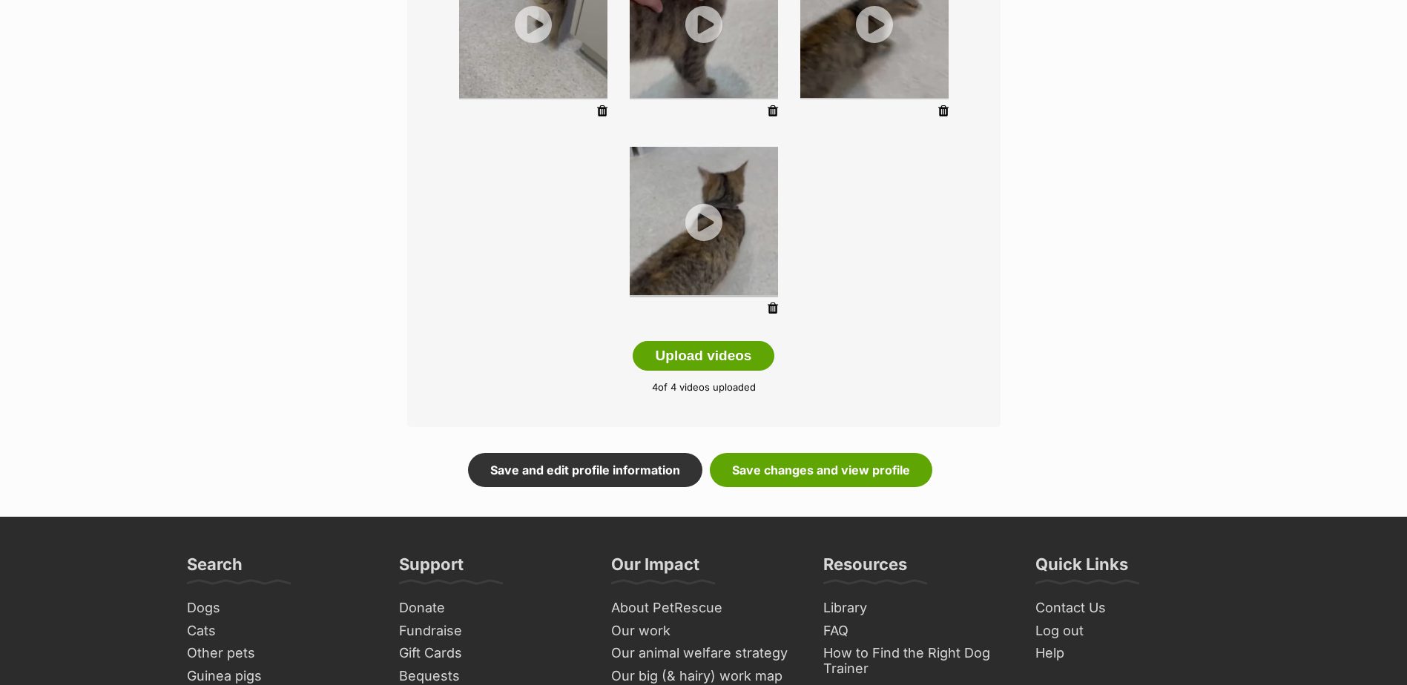
scroll to position [371, 0]
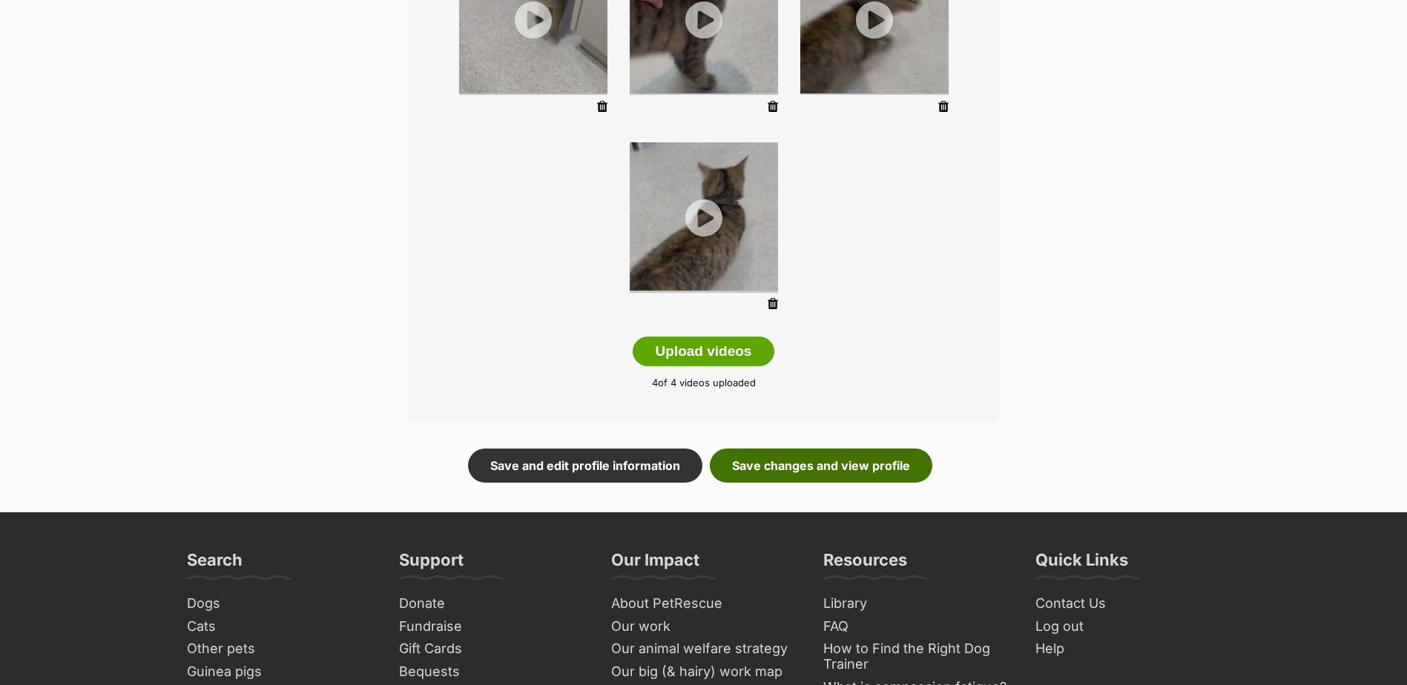
click at [825, 456] on link "Save changes and view profile" at bounding box center [821, 466] width 222 height 34
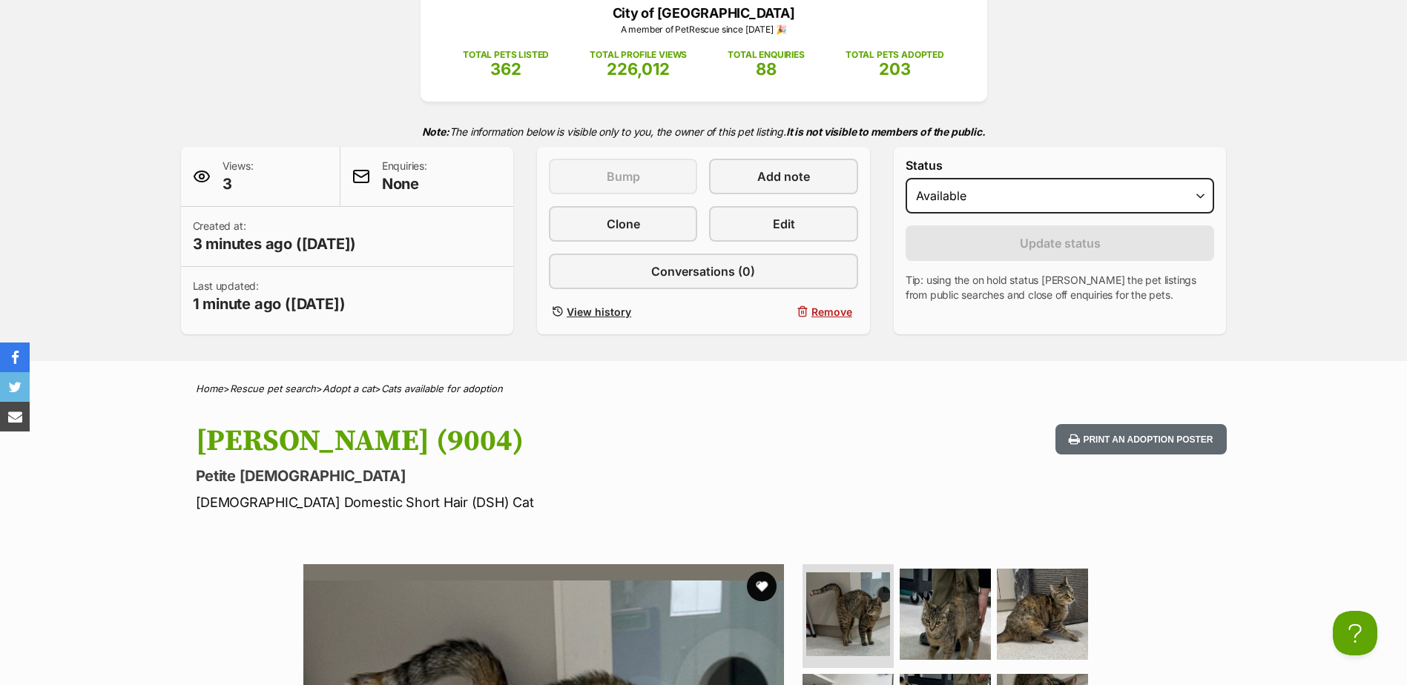
scroll to position [74, 0]
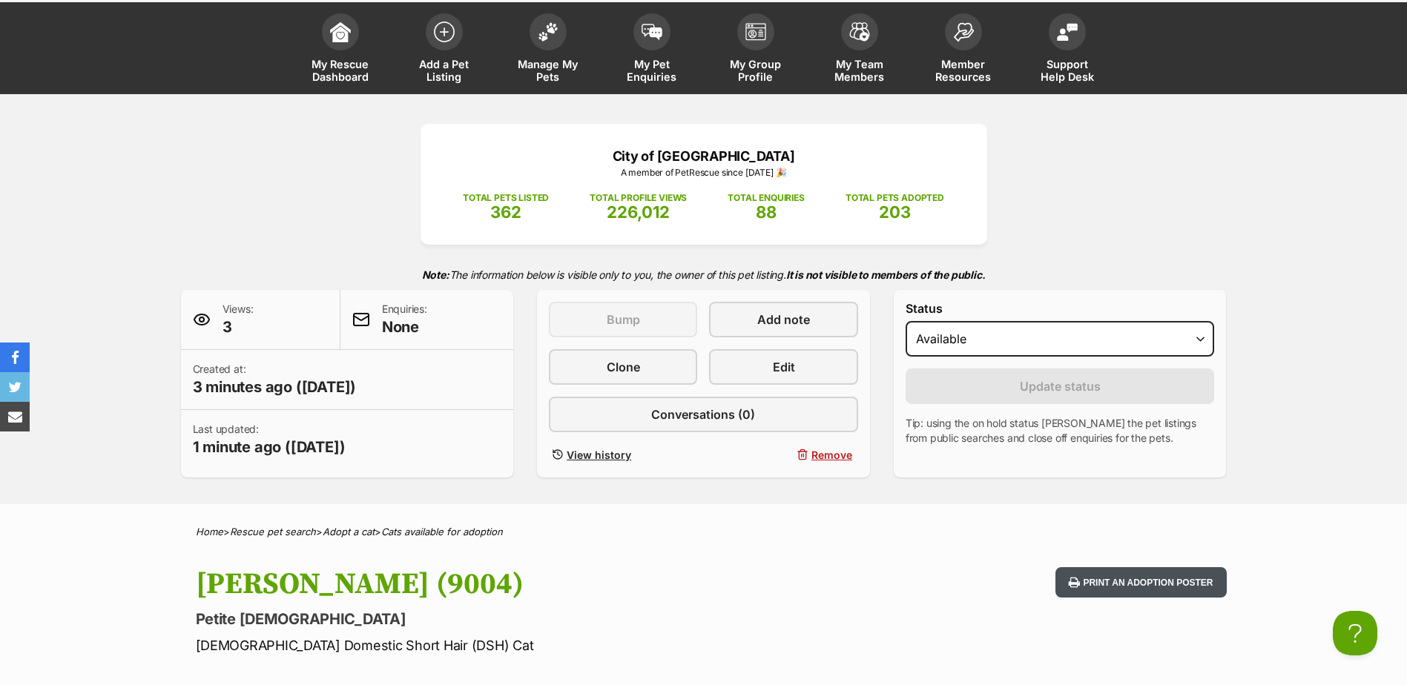
click at [1146, 581] on button "Print an adoption poster" at bounding box center [1140, 582] width 171 height 30
click at [551, 33] on img at bounding box center [548, 28] width 21 height 19
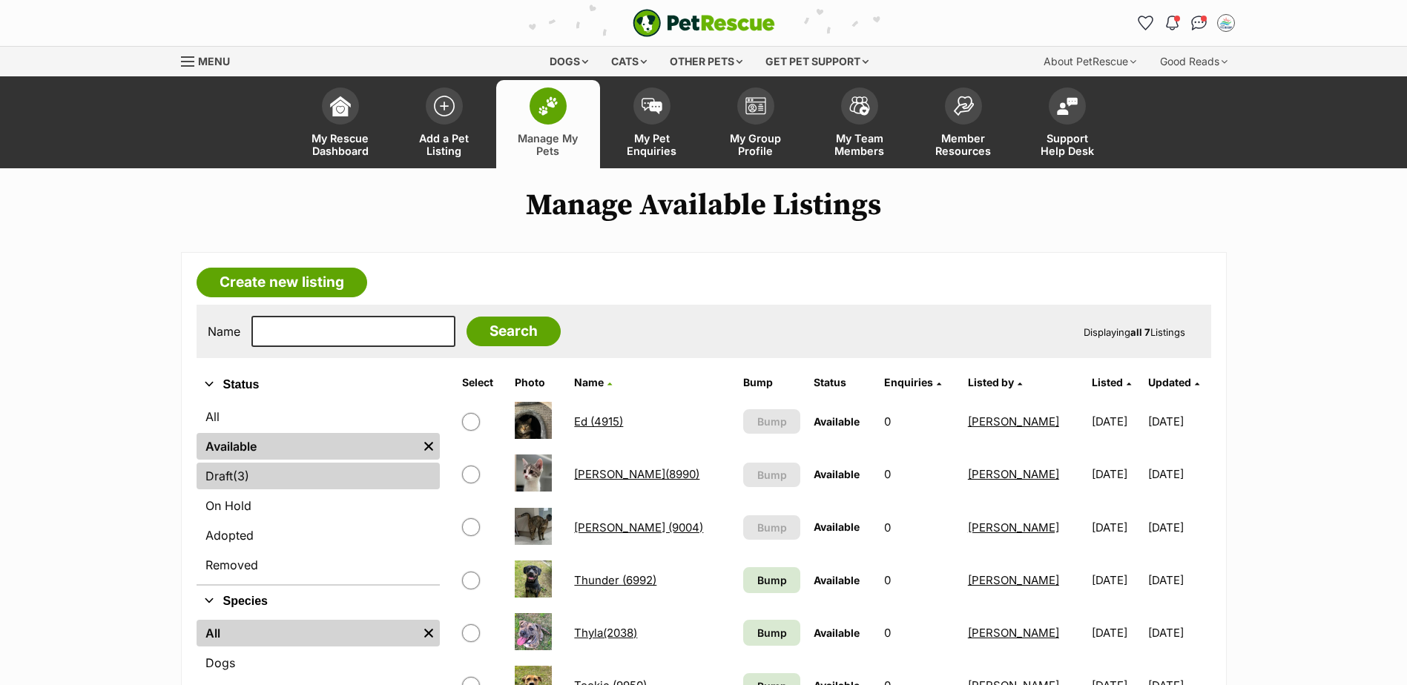
click at [262, 472] on link "Draft (3) Items" at bounding box center [317, 476] width 243 height 27
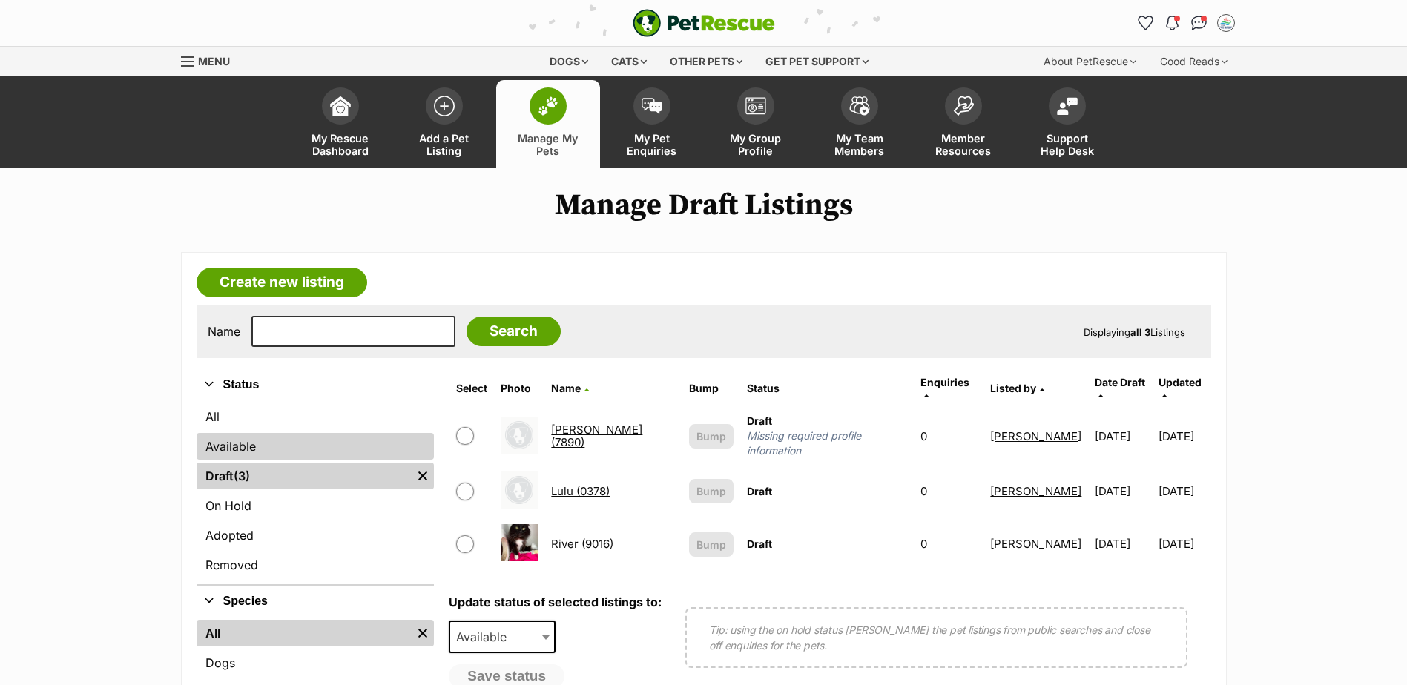
click at [235, 446] on link "Available" at bounding box center [315, 446] width 238 height 27
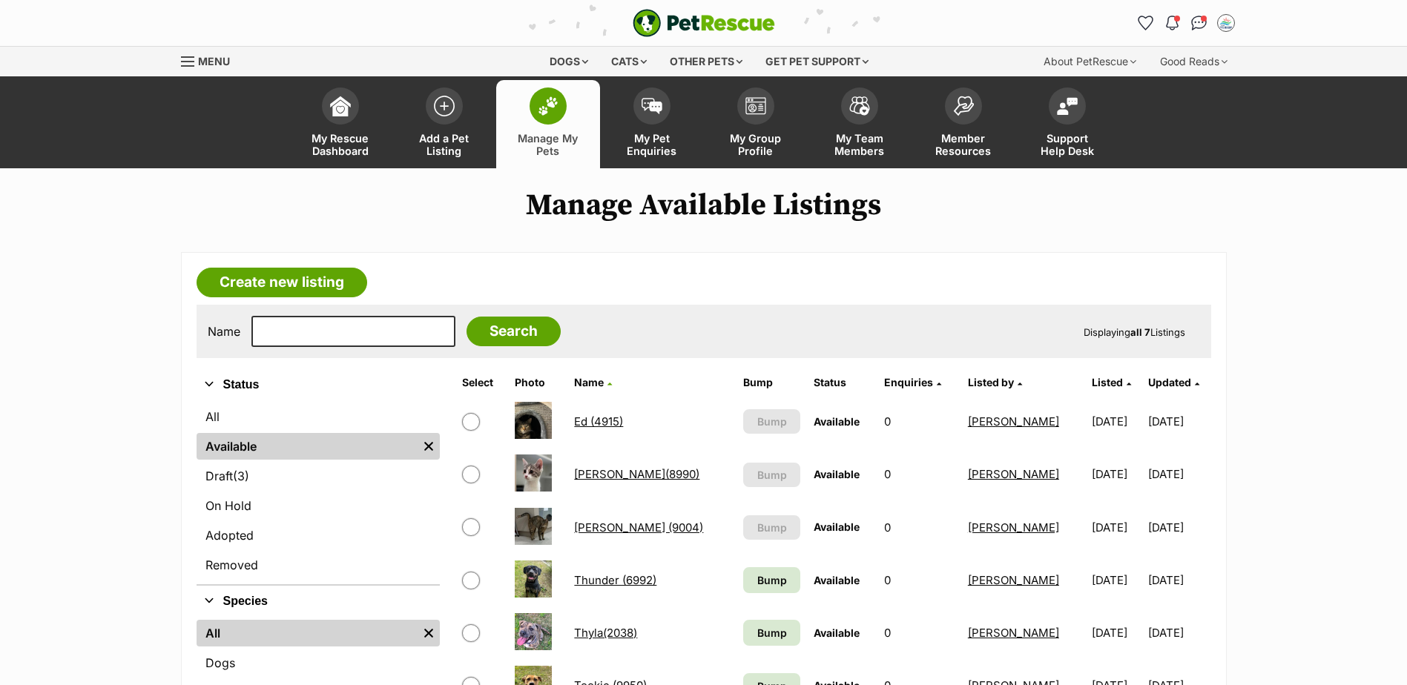
click at [597, 526] on link "[PERSON_NAME] (9004)" at bounding box center [638, 527] width 129 height 14
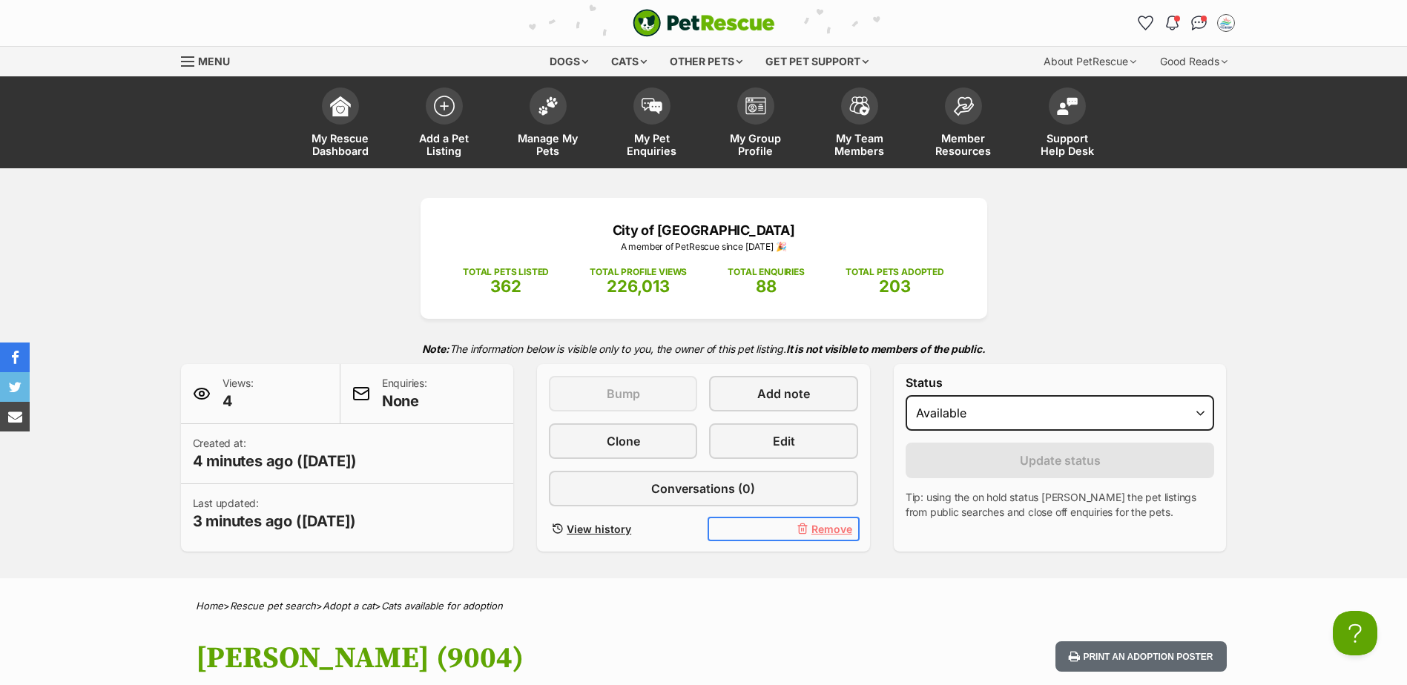
click at [822, 528] on span "Remove" at bounding box center [831, 529] width 41 height 16
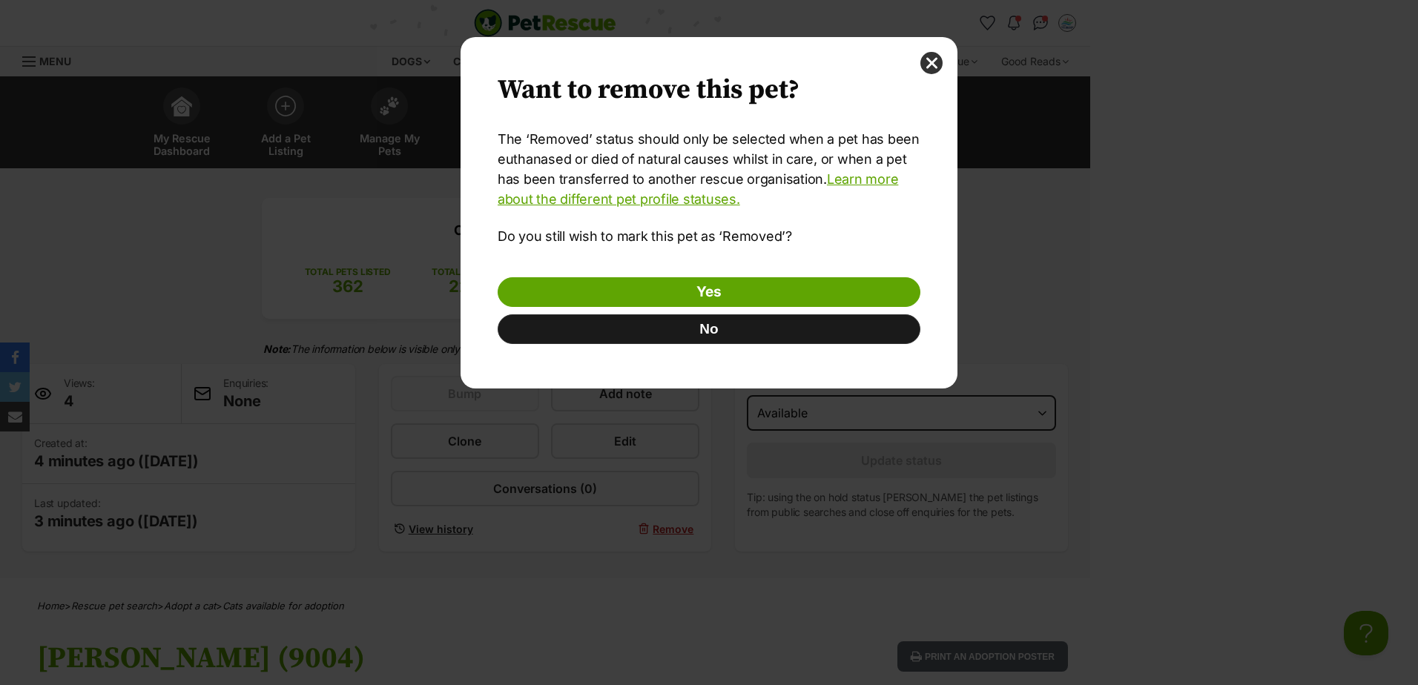
click at [719, 330] on button "No" at bounding box center [709, 329] width 423 height 30
click at [933, 61] on button "close" at bounding box center [931, 63] width 22 height 22
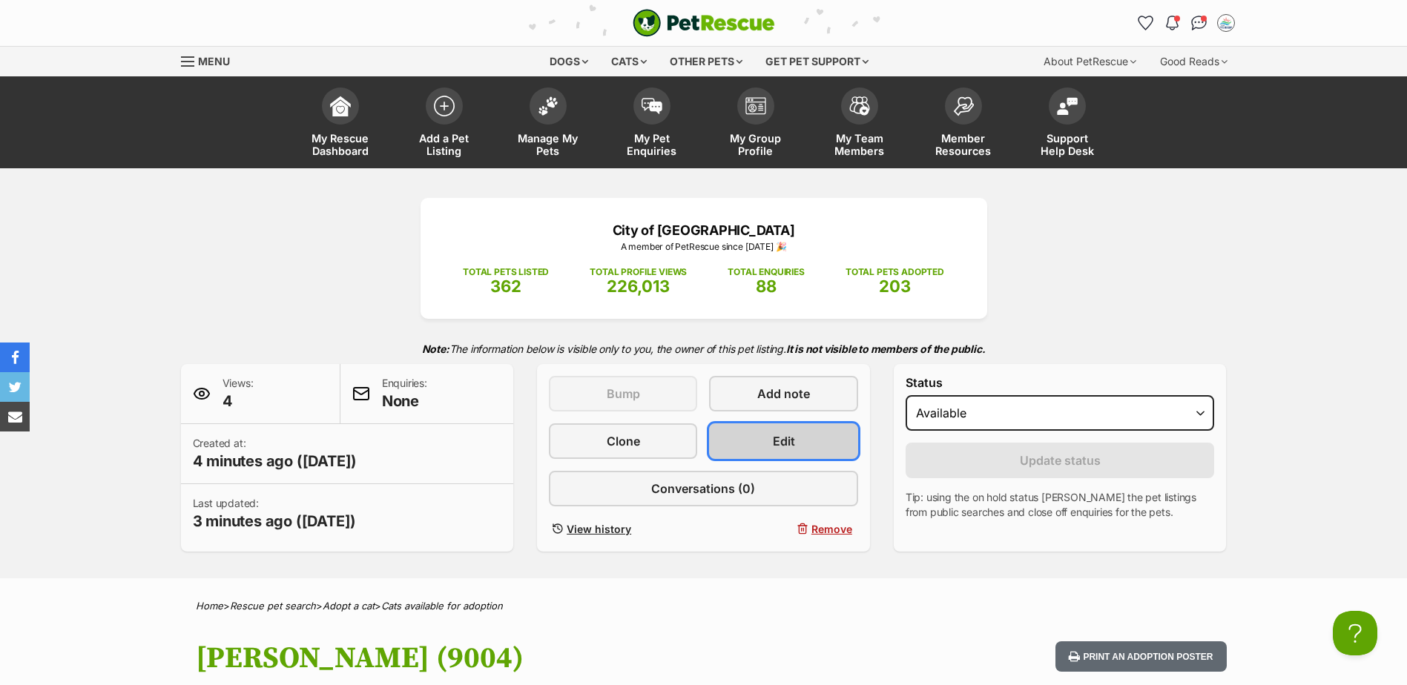
click at [767, 441] on link "Edit" at bounding box center [783, 441] width 148 height 36
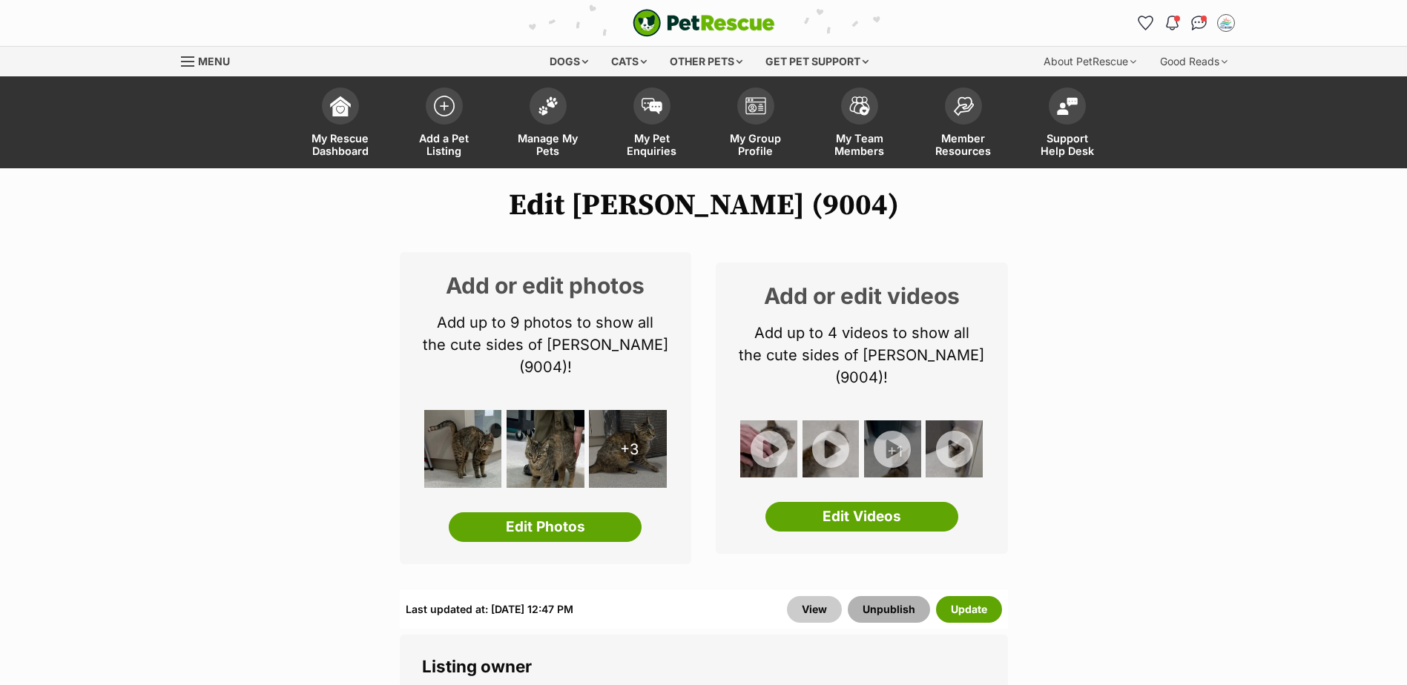
click at [885, 607] on button "Unpublish" at bounding box center [888, 609] width 82 height 27
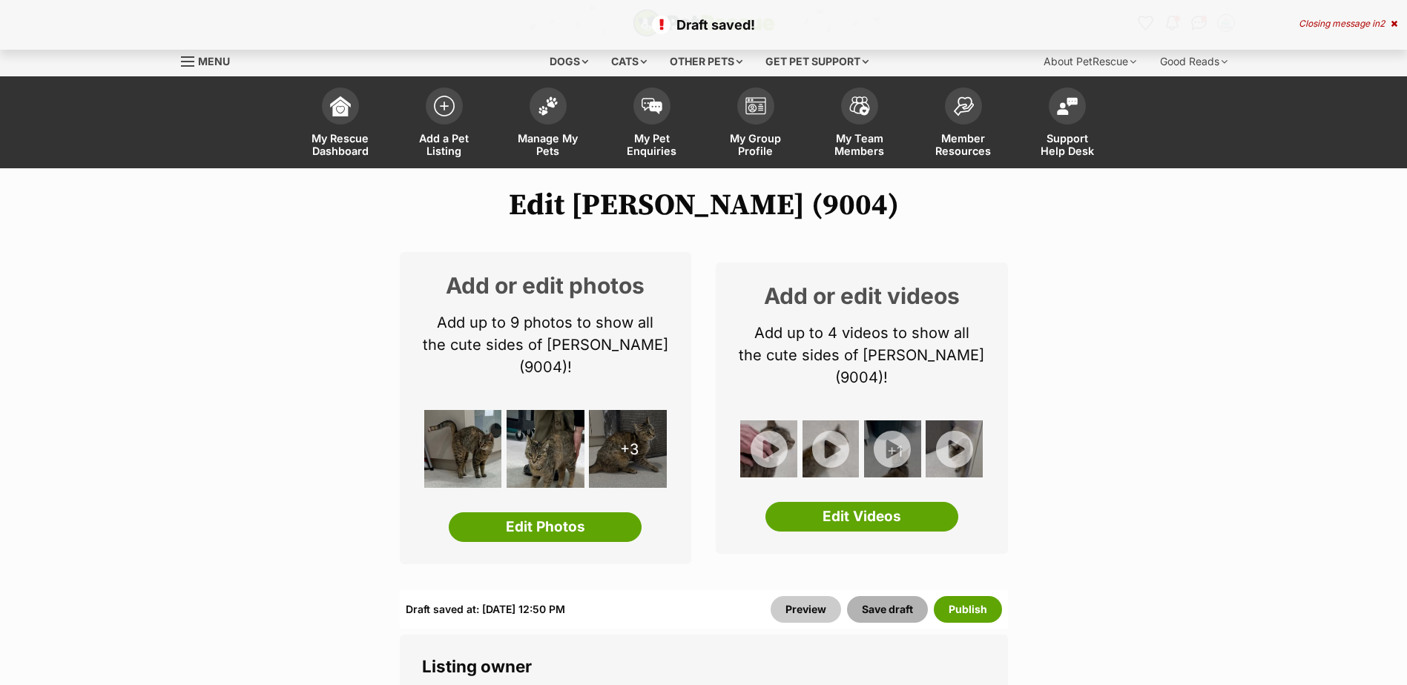
click at [899, 609] on button "Save draft" at bounding box center [887, 609] width 81 height 27
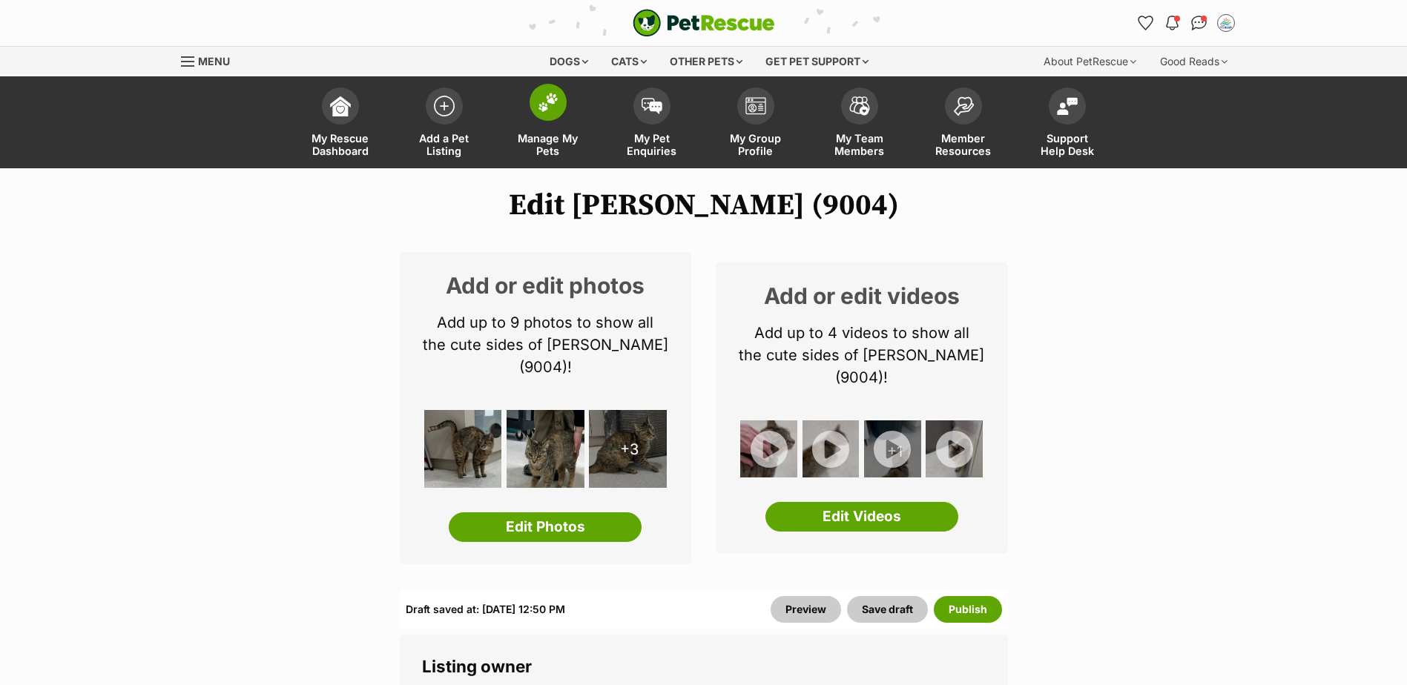
click at [550, 104] on img at bounding box center [548, 102] width 21 height 19
